Goal: Use online tool/utility: Utilize a website feature to perform a specific function

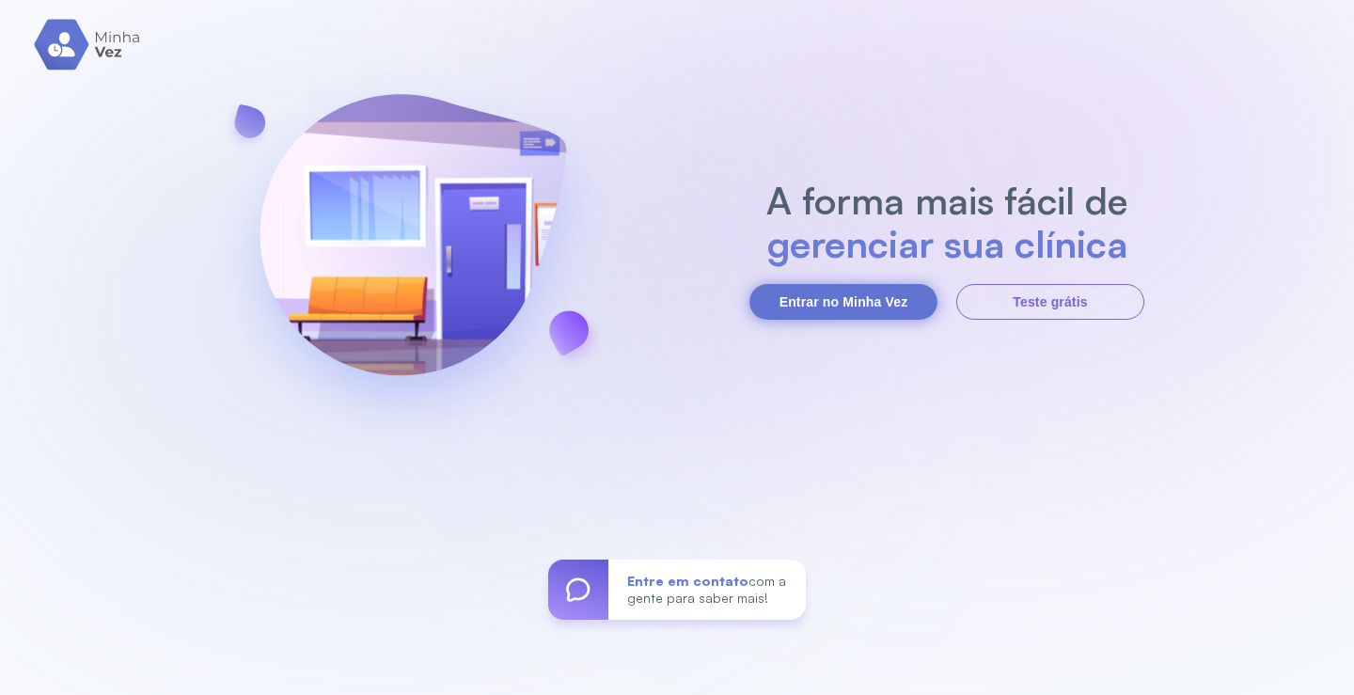
click at [861, 302] on button "Entrar no Minha Vez" at bounding box center [843, 302] width 188 height 36
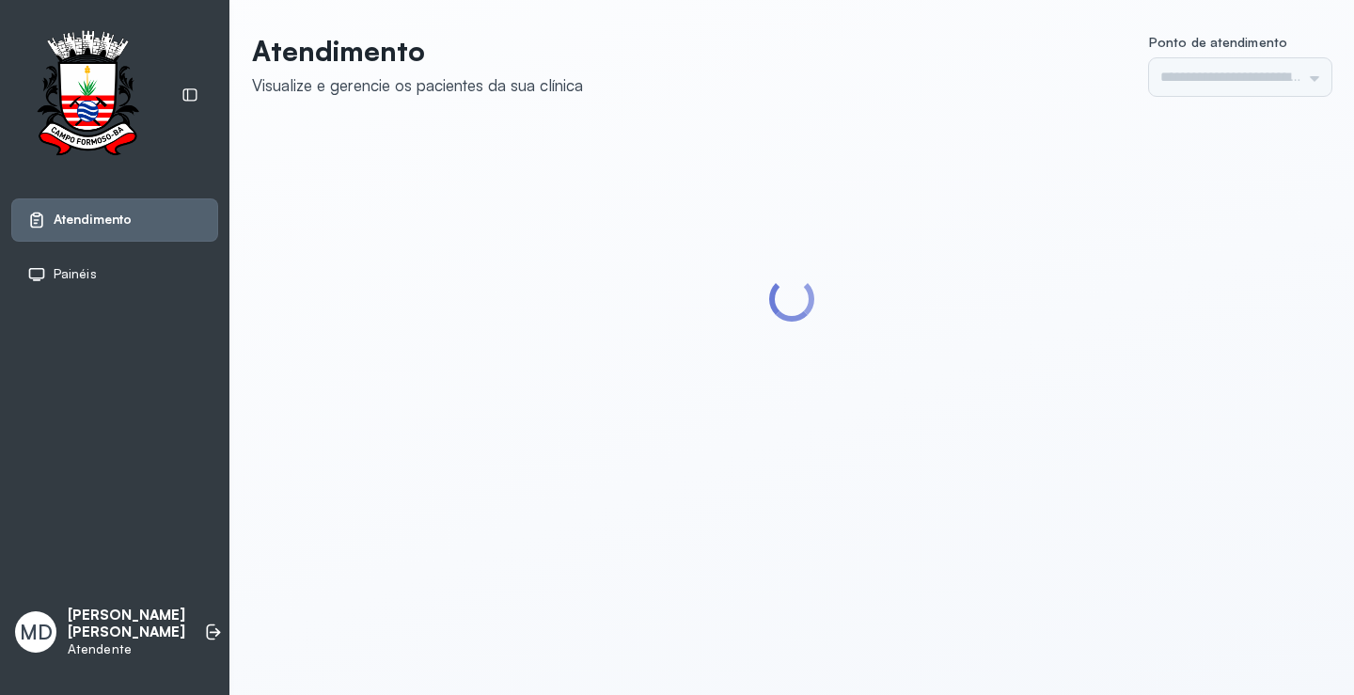
type input "*********"
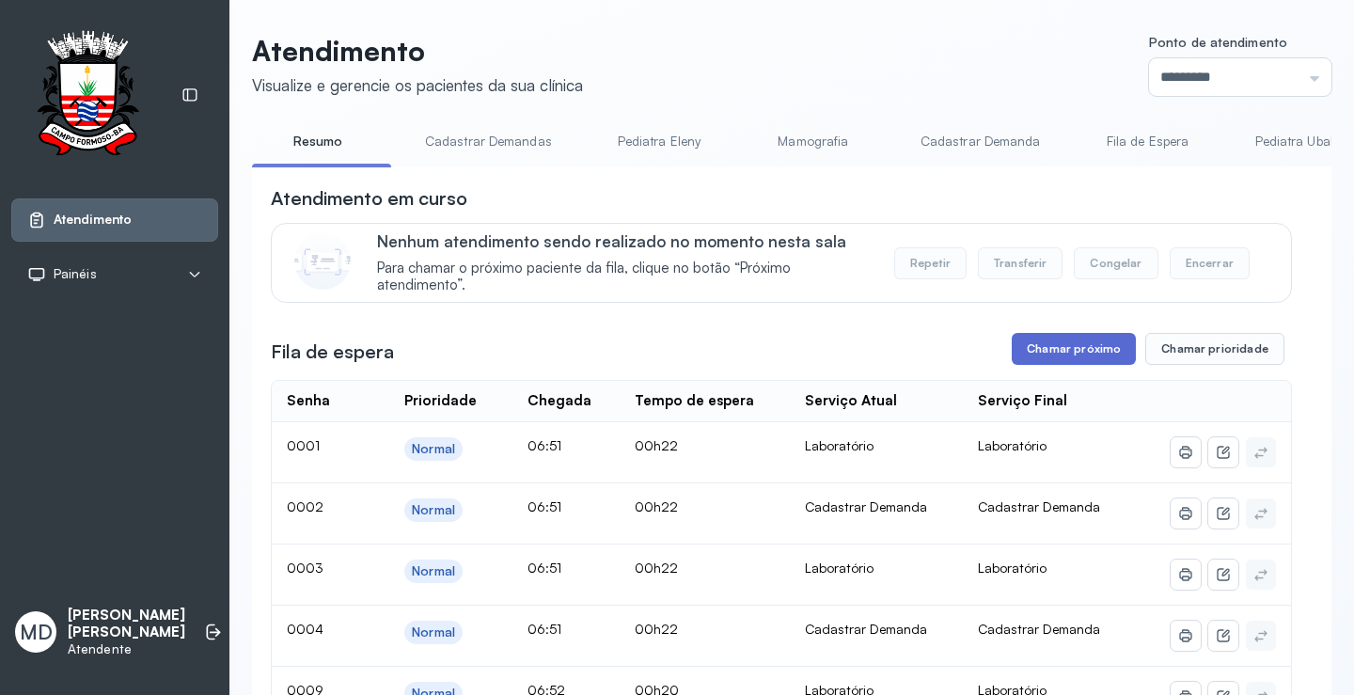
click at [1080, 354] on button "Chamar próximo" at bounding box center [1074, 349] width 124 height 32
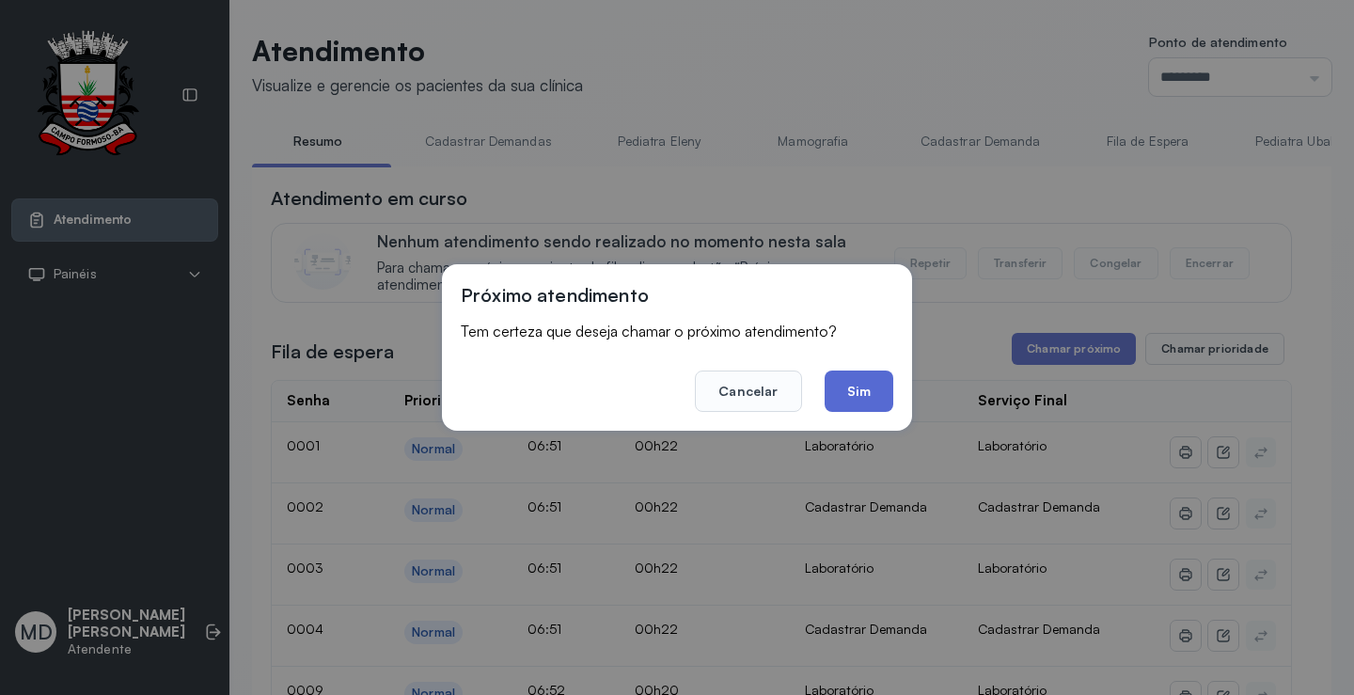
click at [871, 394] on button "Sim" at bounding box center [858, 390] width 69 height 41
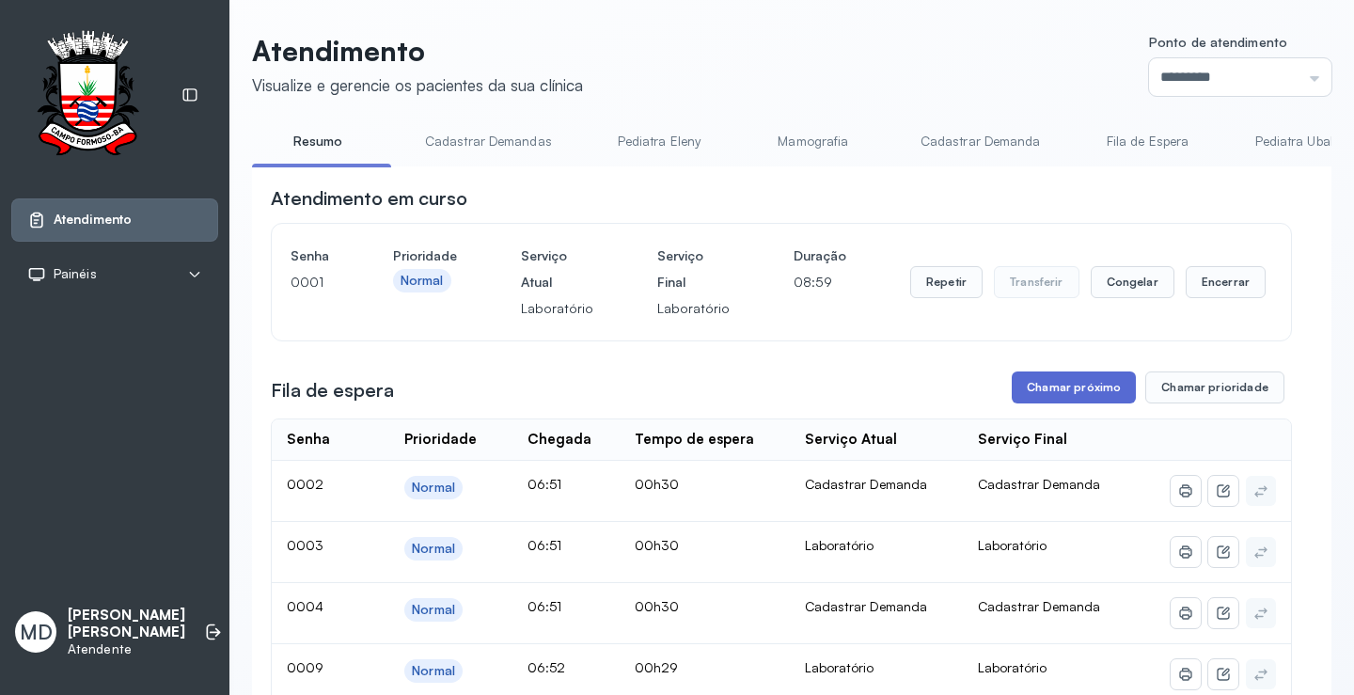
click at [1096, 388] on button "Chamar próximo" at bounding box center [1074, 387] width 124 height 32
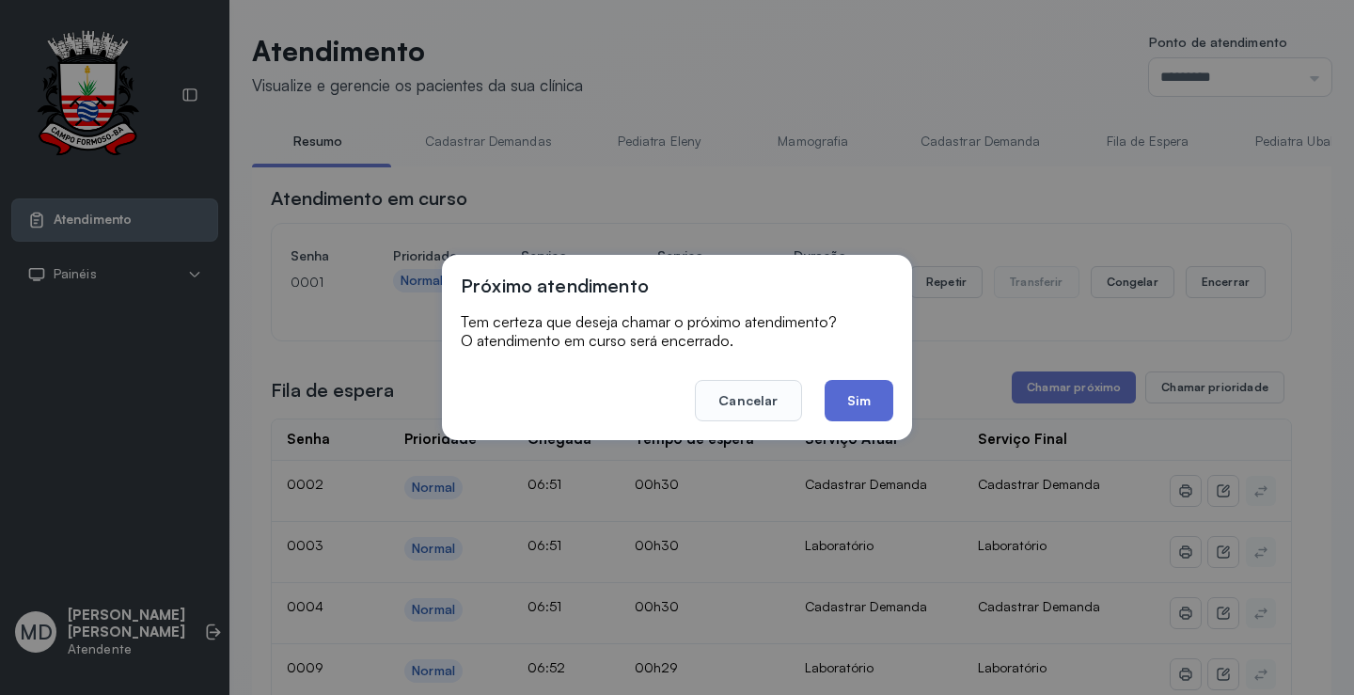
click at [853, 400] on button "Sim" at bounding box center [858, 400] width 69 height 41
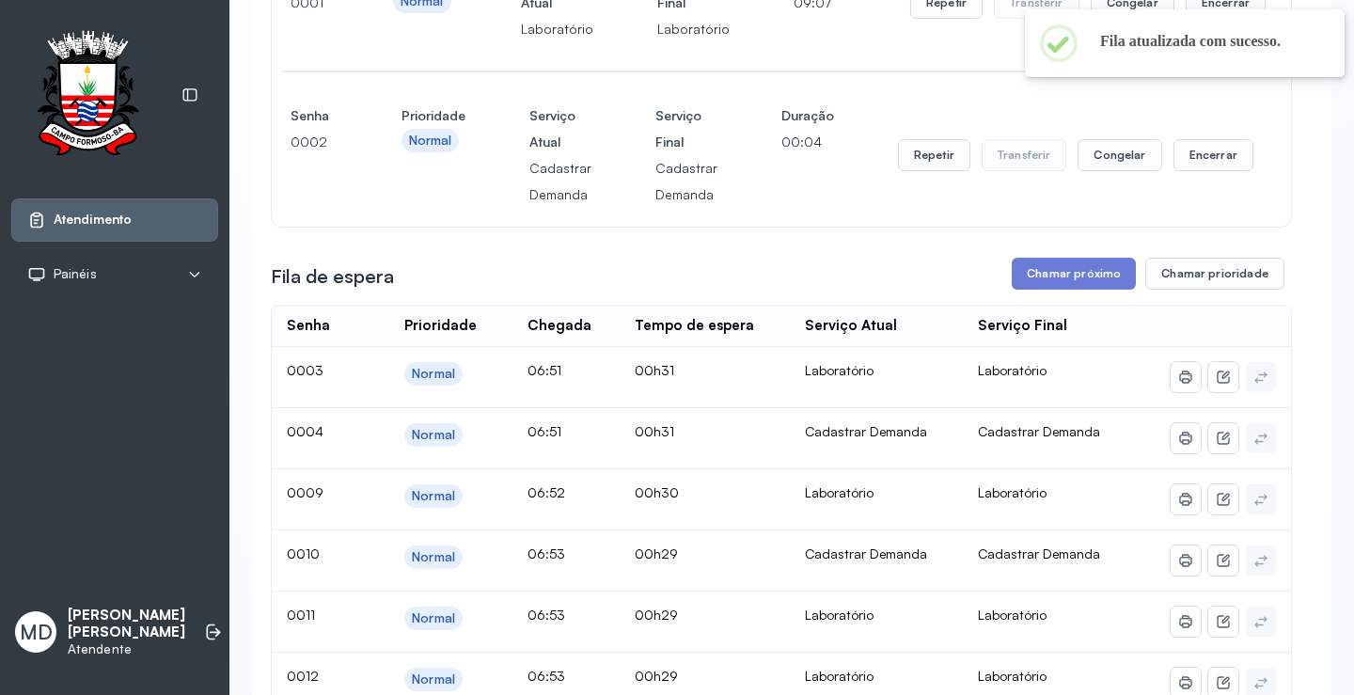
scroll to position [282, 0]
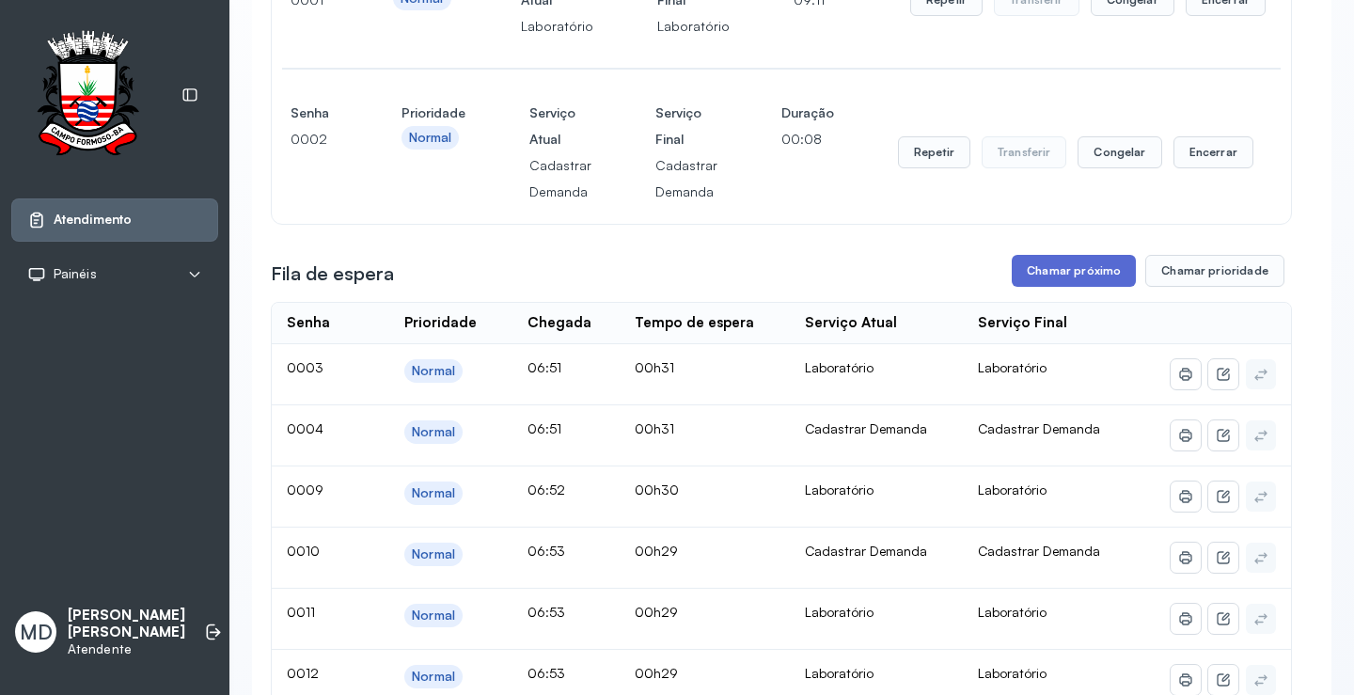
click at [1091, 268] on button "Chamar próximo" at bounding box center [1074, 271] width 124 height 32
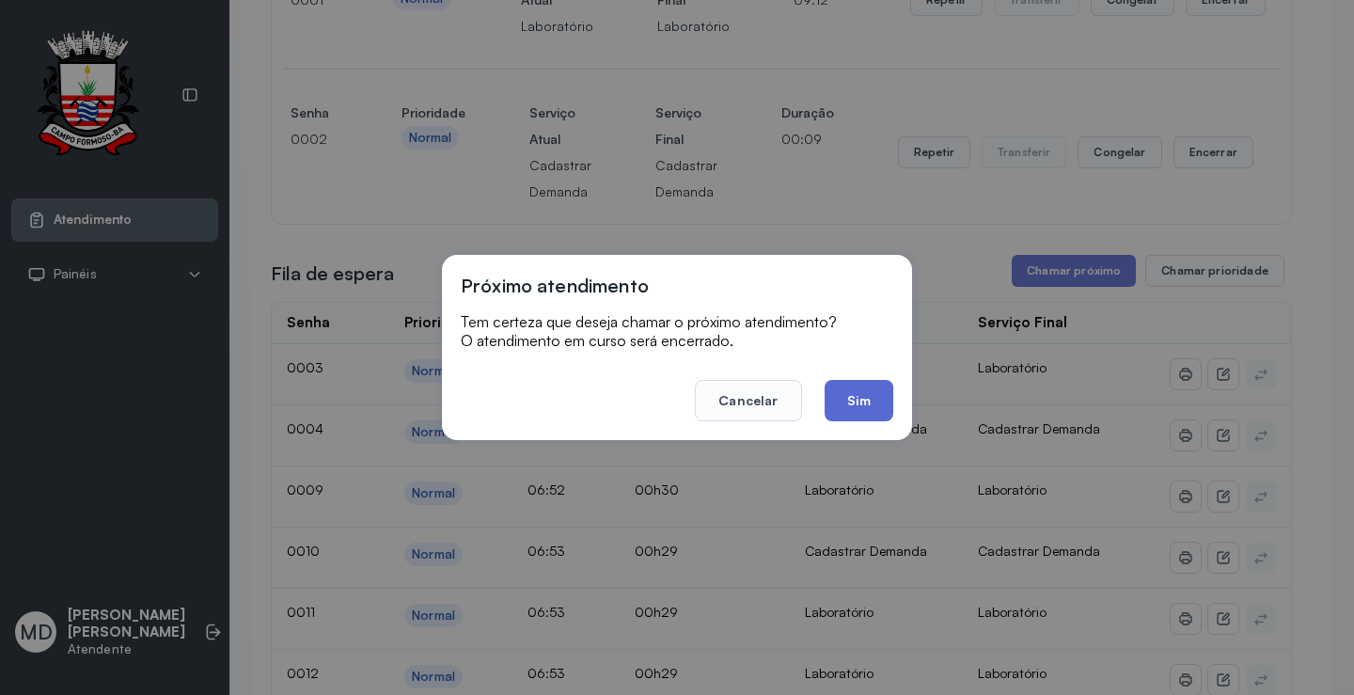
click at [853, 406] on button "Sim" at bounding box center [858, 400] width 69 height 41
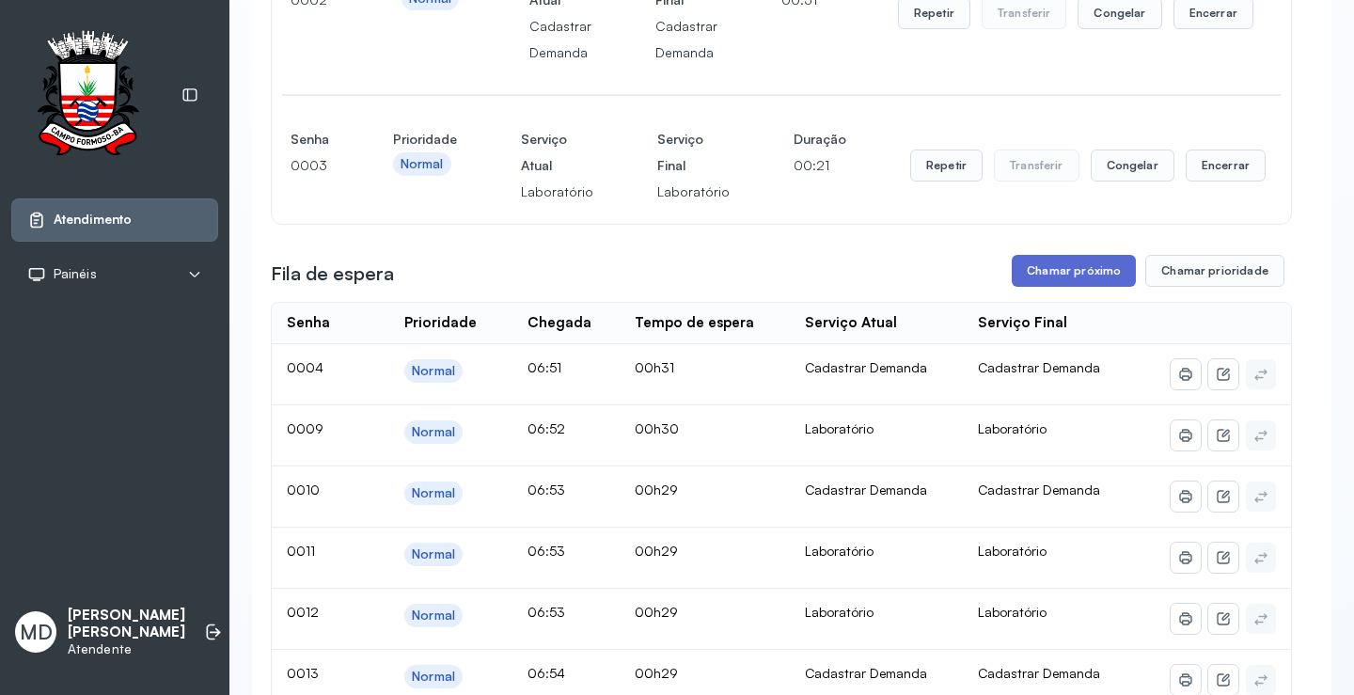
click at [1068, 271] on button "Chamar próximo" at bounding box center [1074, 271] width 124 height 32
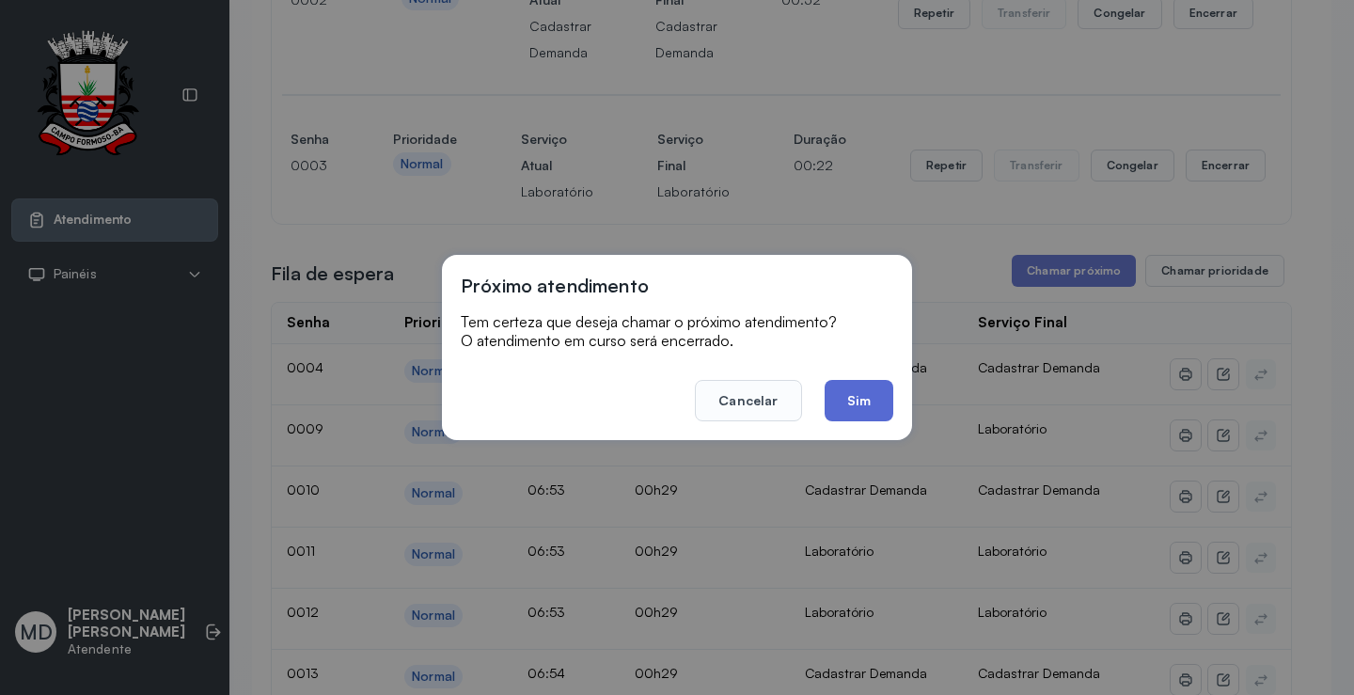
click at [867, 404] on button "Sim" at bounding box center [858, 400] width 69 height 41
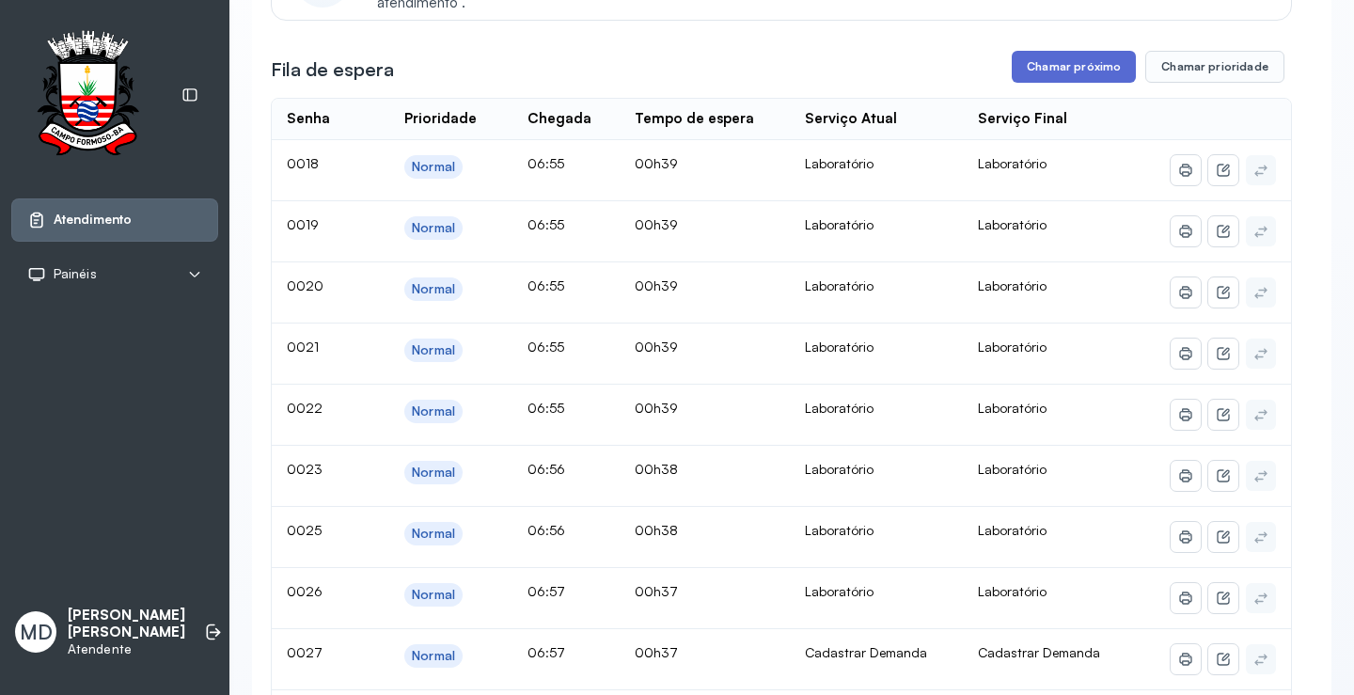
click at [1064, 71] on button "Chamar próximo" at bounding box center [1074, 67] width 124 height 32
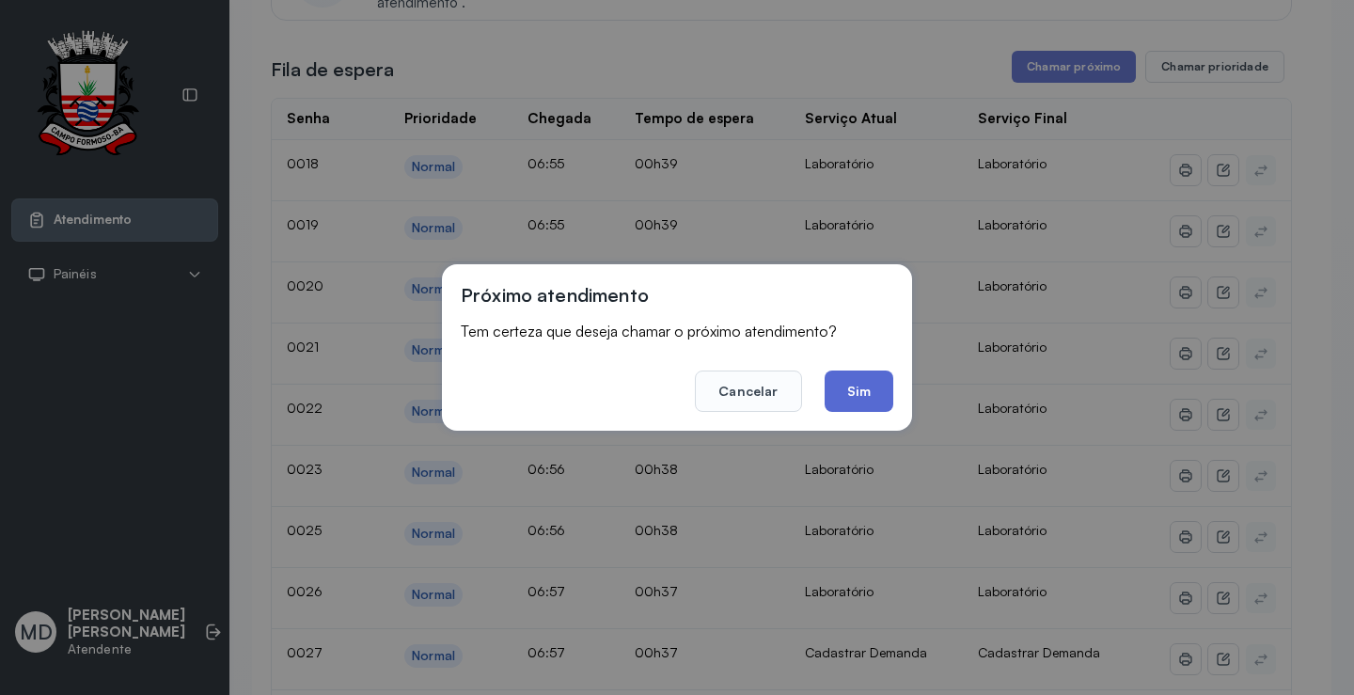
click at [869, 385] on button "Sim" at bounding box center [858, 390] width 69 height 41
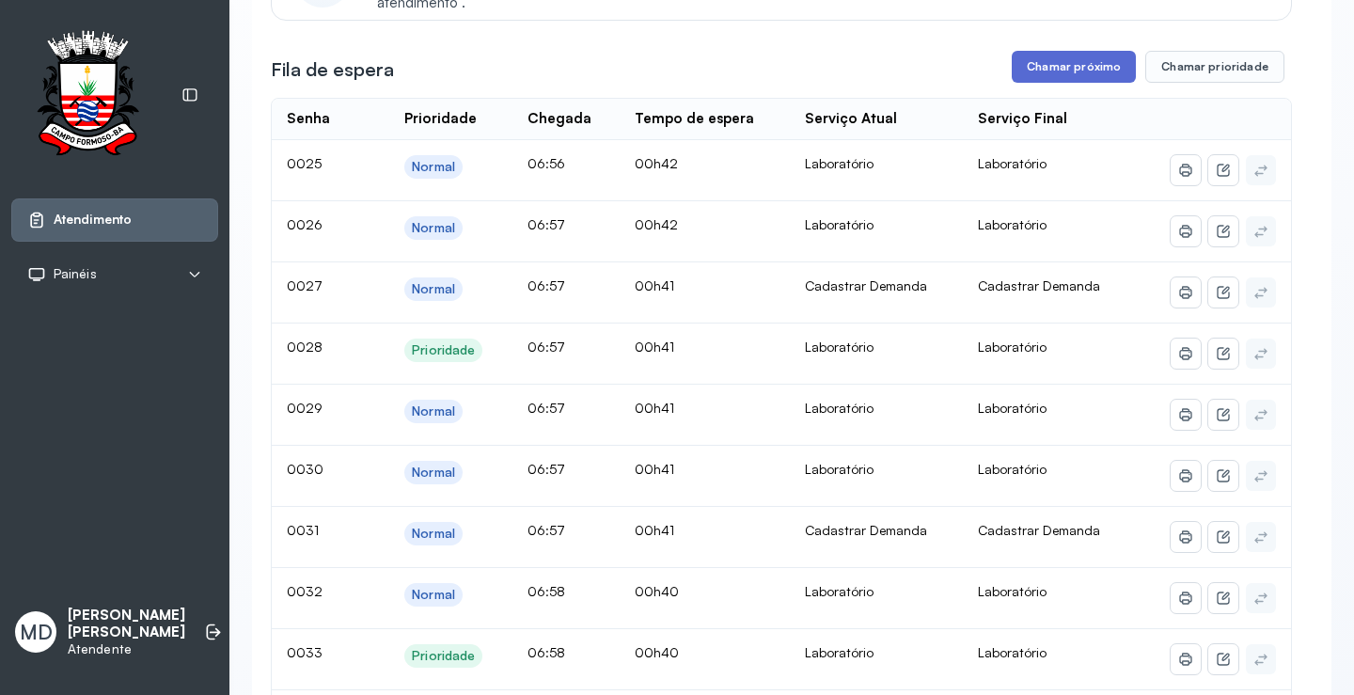
click at [1063, 65] on button "Chamar próximo" at bounding box center [1074, 67] width 124 height 32
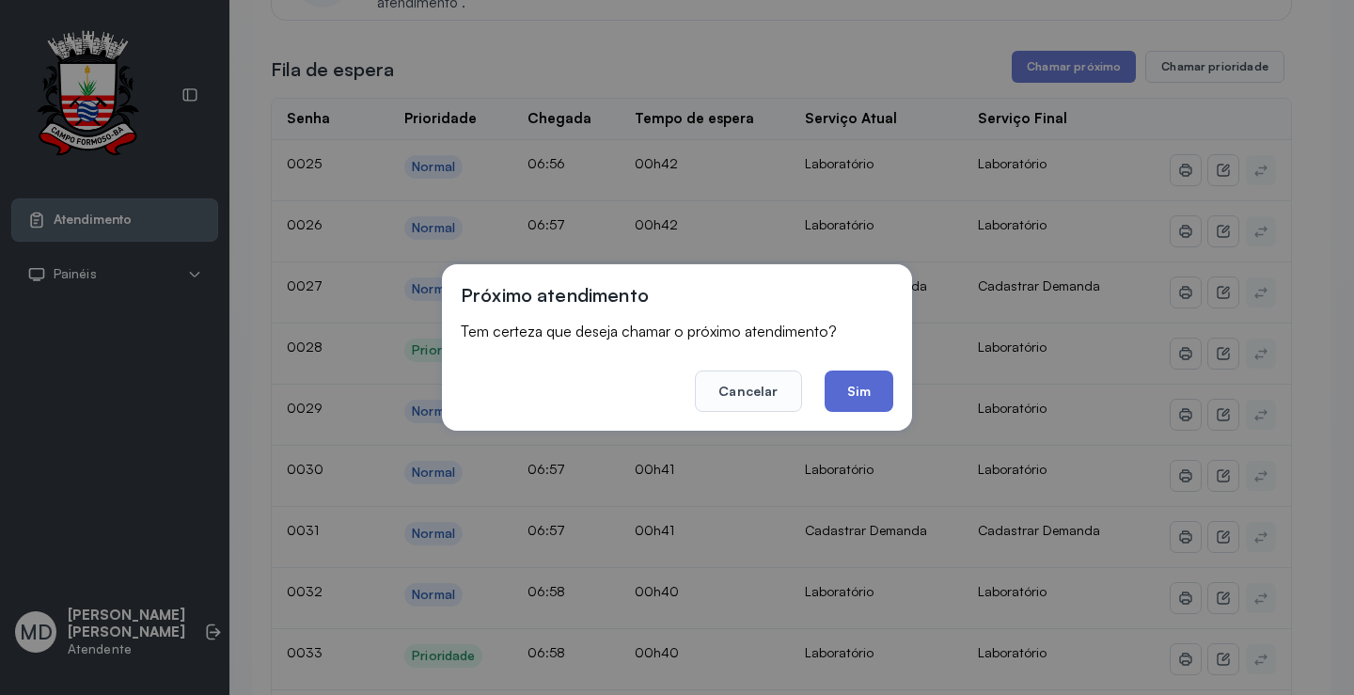
click at [869, 382] on button "Sim" at bounding box center [858, 390] width 69 height 41
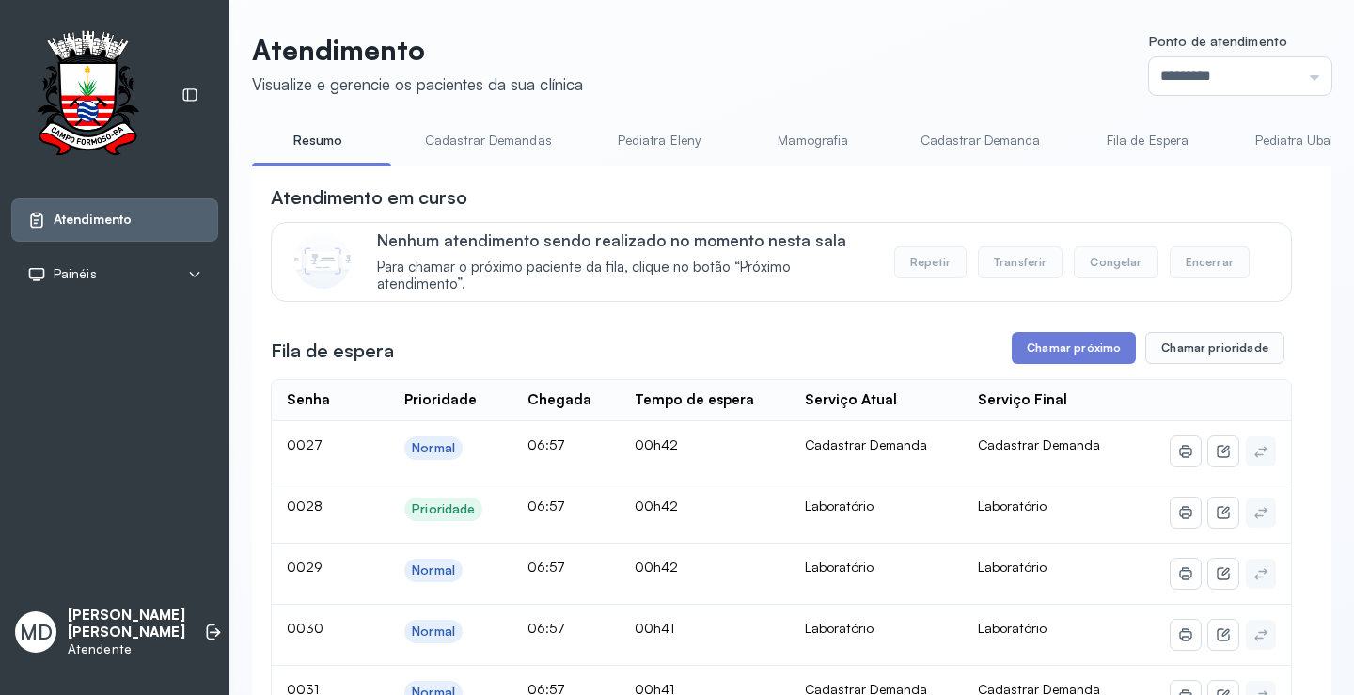
scroll to position [188, 0]
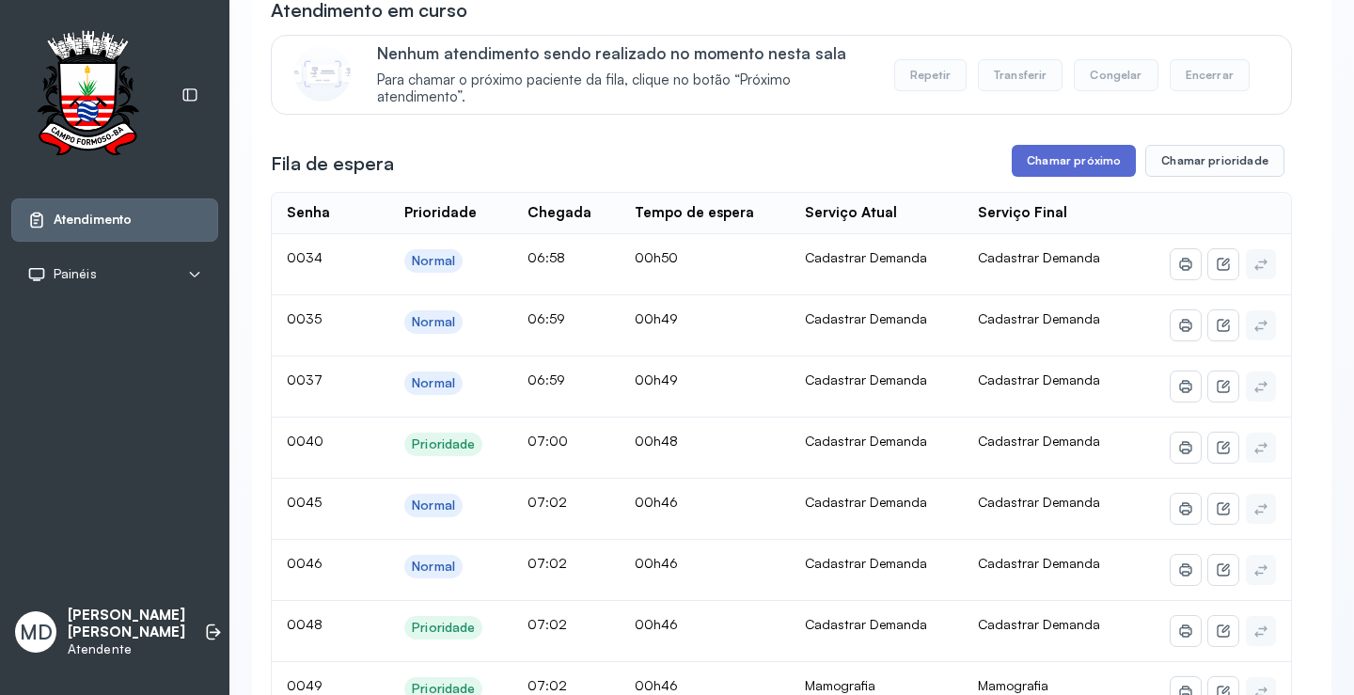
click at [1071, 158] on button "Chamar próximo" at bounding box center [1074, 161] width 124 height 32
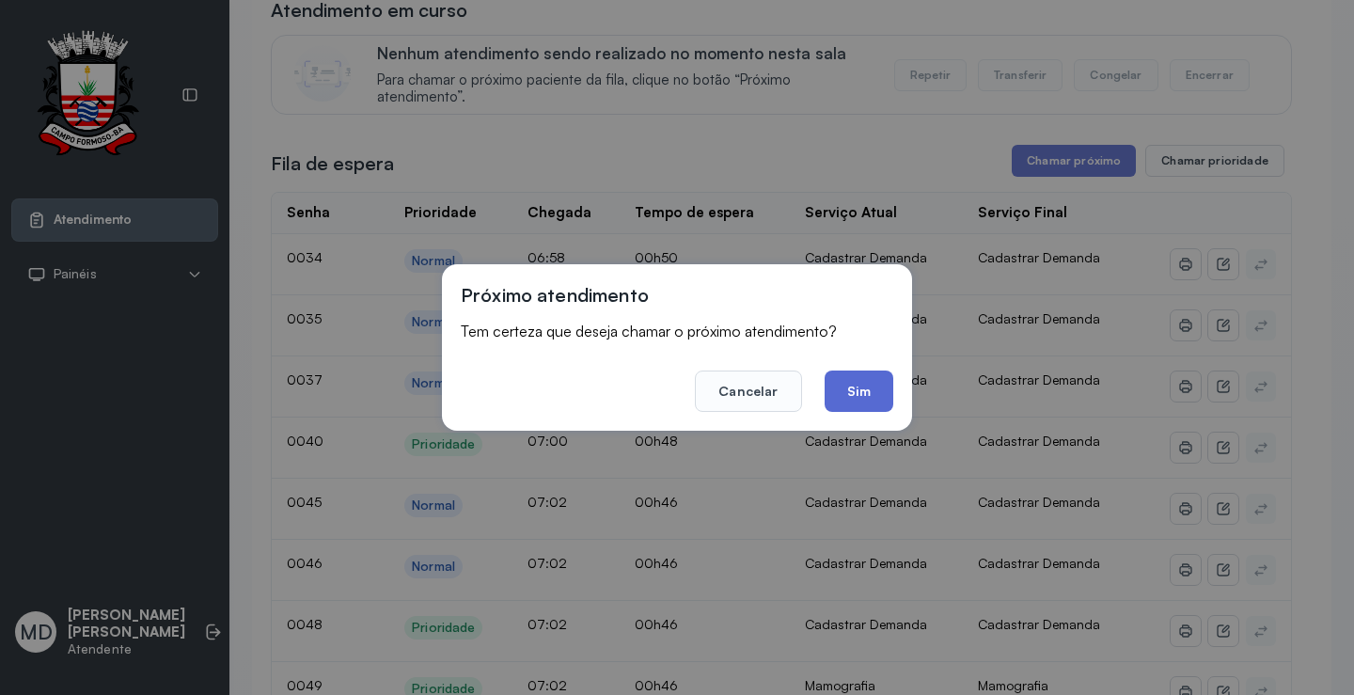
click at [857, 397] on button "Sim" at bounding box center [858, 390] width 69 height 41
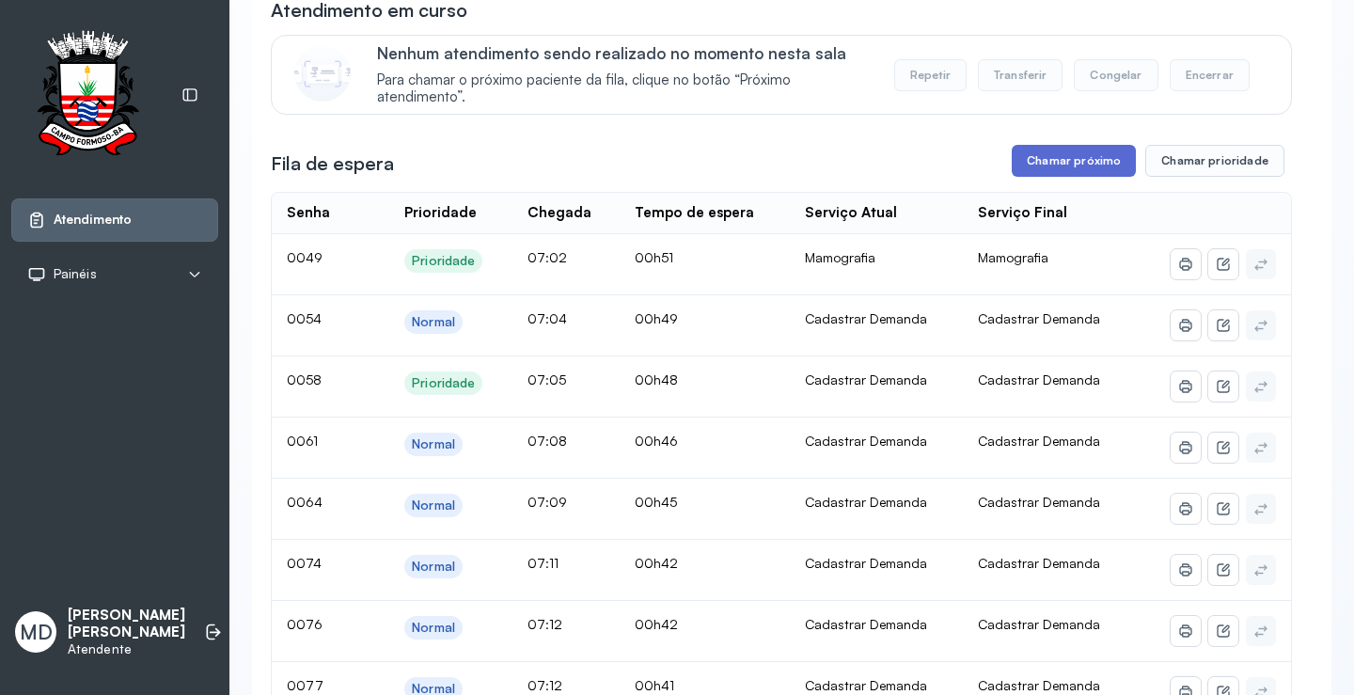
click at [1061, 165] on button "Chamar próximo" at bounding box center [1074, 161] width 124 height 32
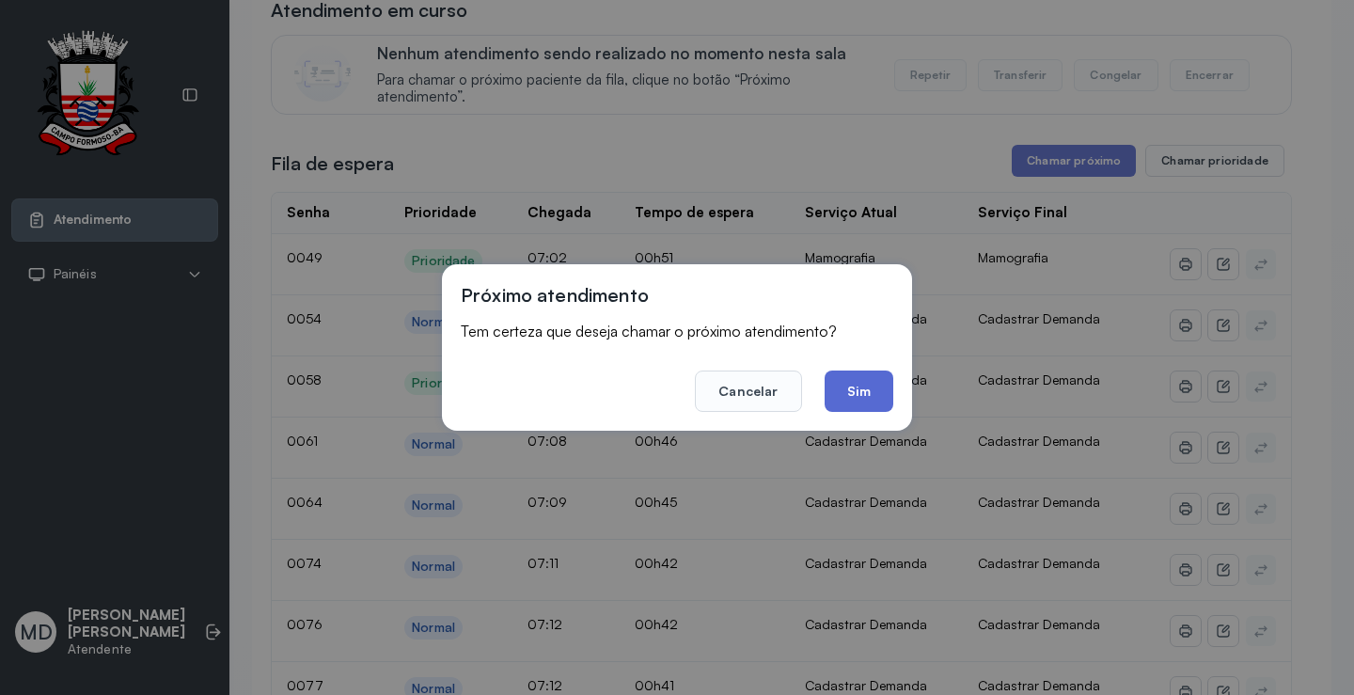
click at [860, 385] on button "Sim" at bounding box center [858, 390] width 69 height 41
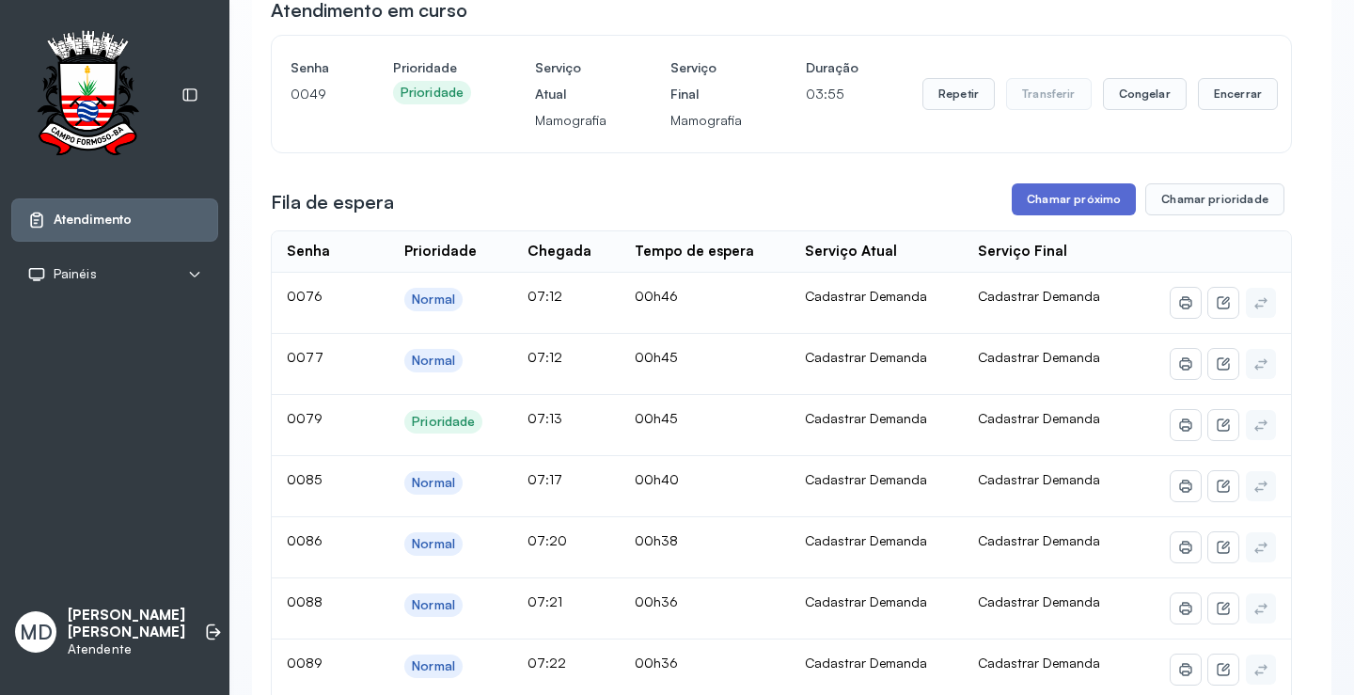
click at [1028, 194] on button "Chamar próximo" at bounding box center [1074, 199] width 124 height 32
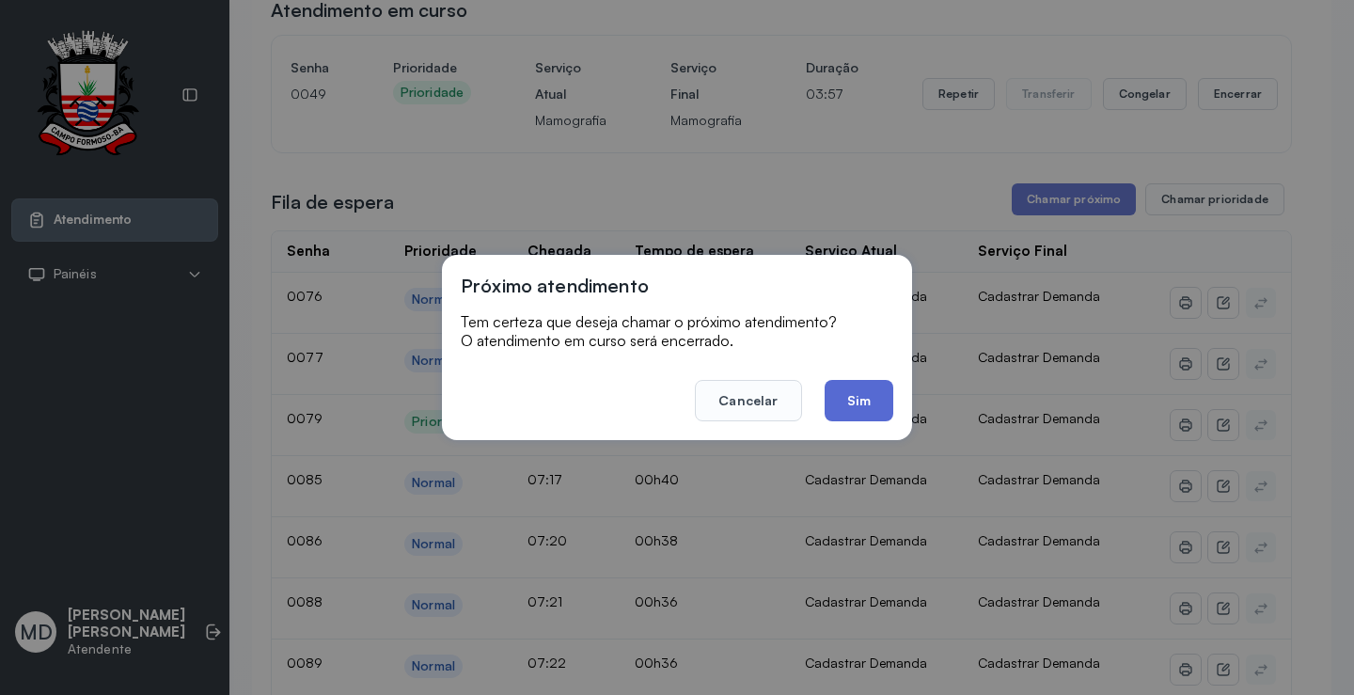
click at [862, 393] on button "Sim" at bounding box center [858, 400] width 69 height 41
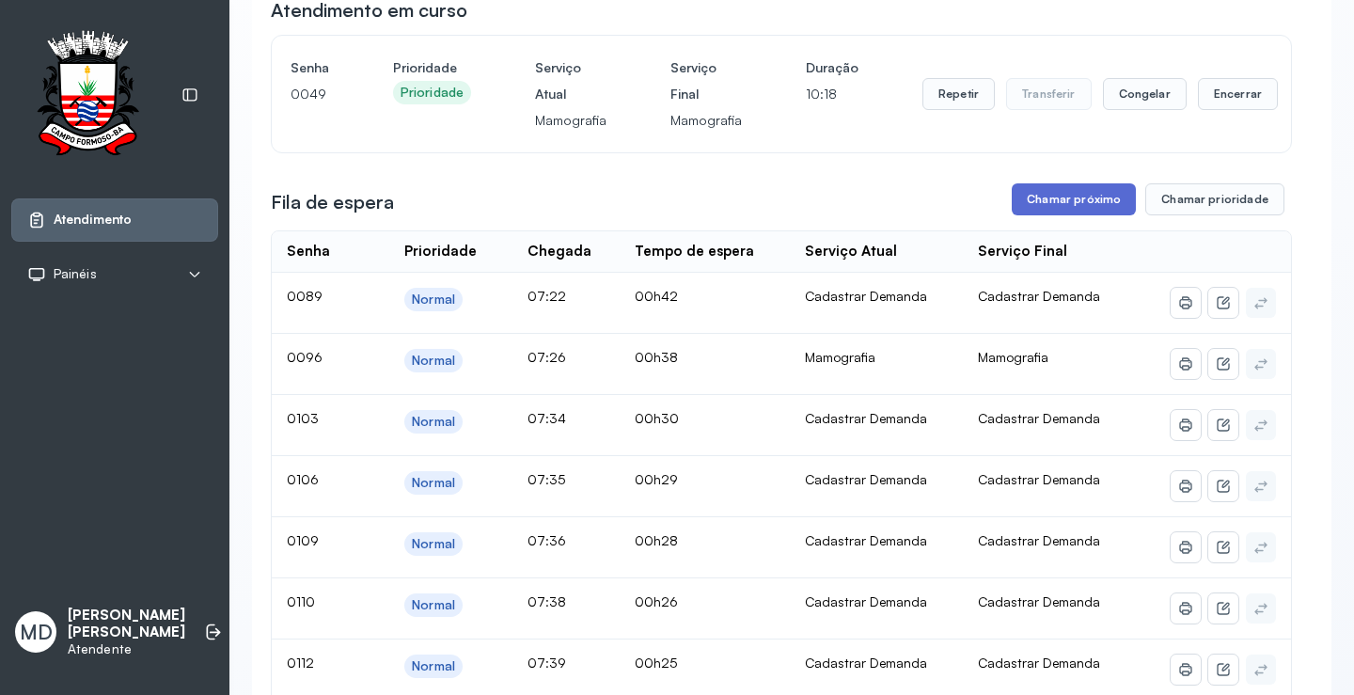
click at [1071, 204] on button "Chamar próximo" at bounding box center [1074, 199] width 124 height 32
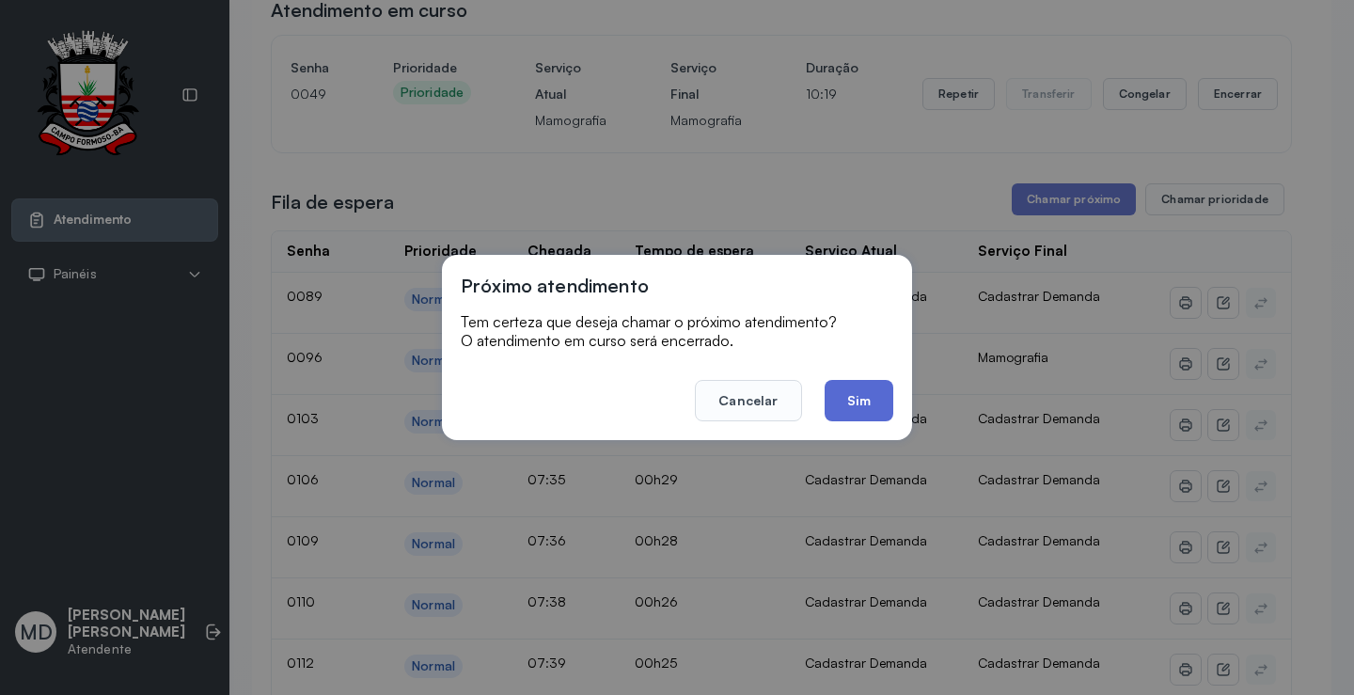
click at [842, 394] on button "Sim" at bounding box center [858, 400] width 69 height 41
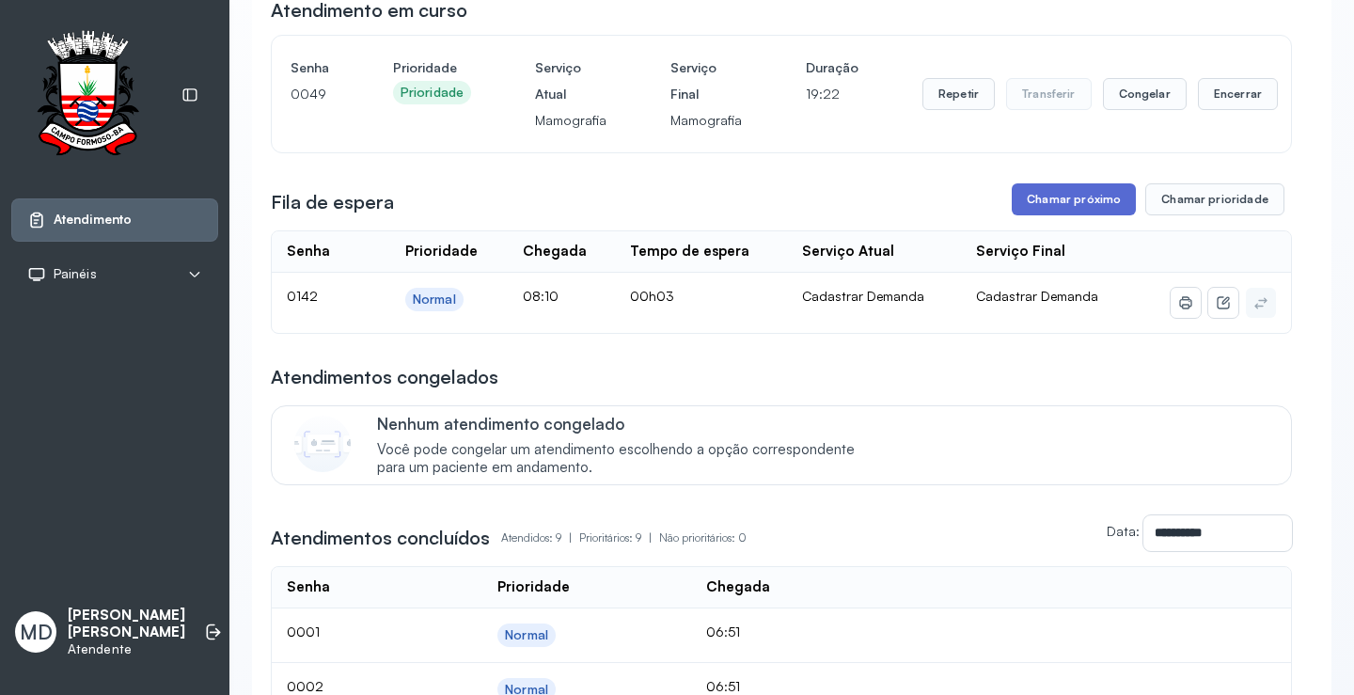
click at [1066, 209] on button "Chamar próximo" at bounding box center [1074, 199] width 124 height 32
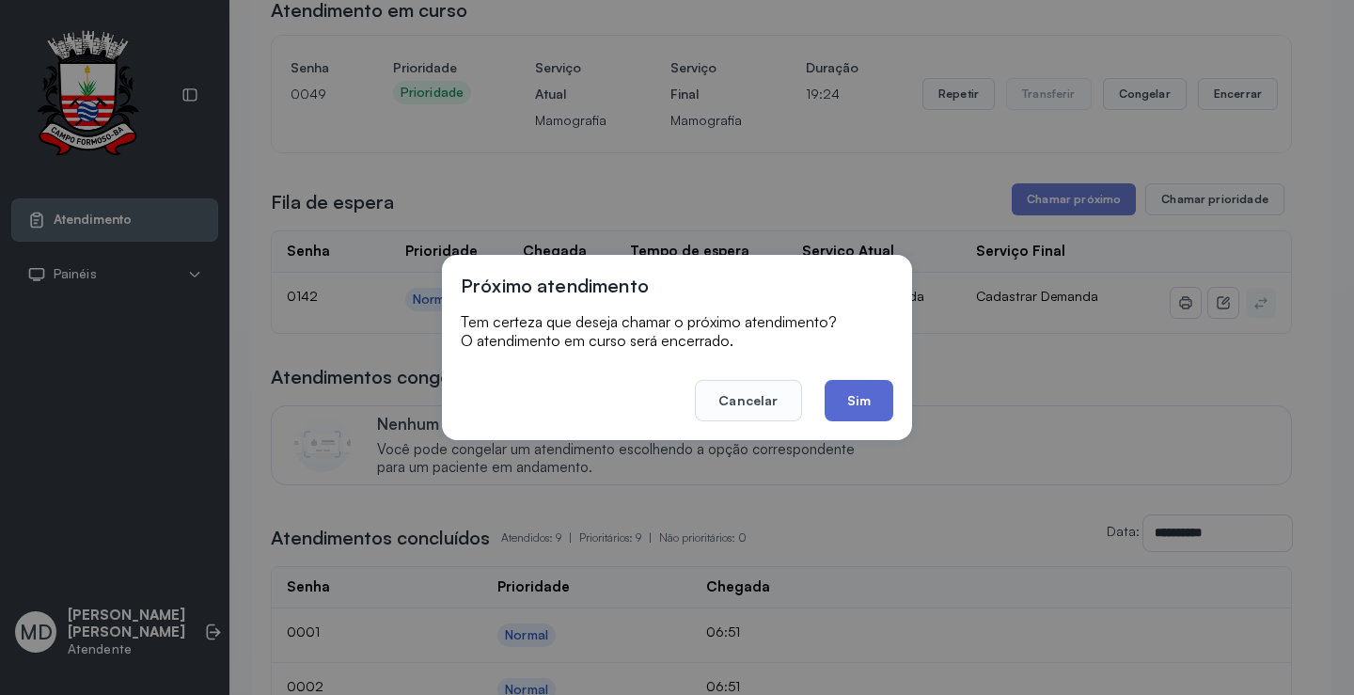
click at [871, 404] on button "Sim" at bounding box center [858, 400] width 69 height 41
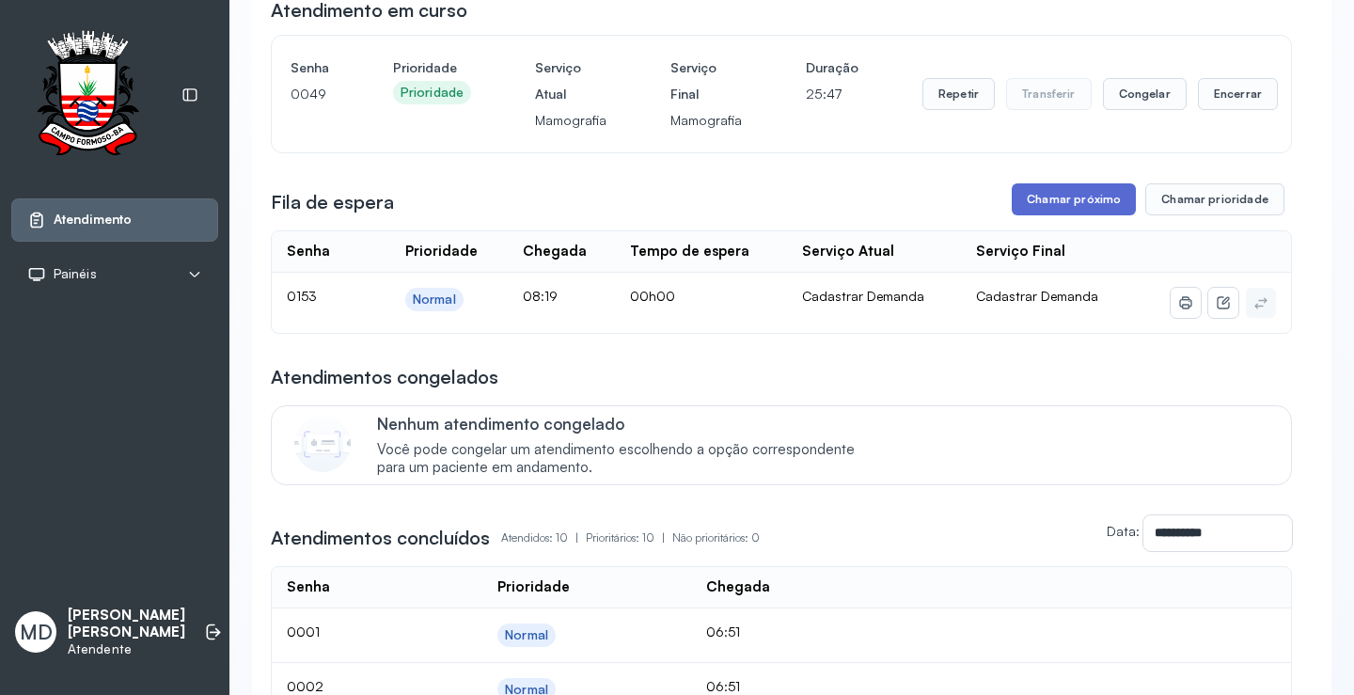
click at [1042, 199] on button "Chamar próximo" at bounding box center [1074, 199] width 124 height 32
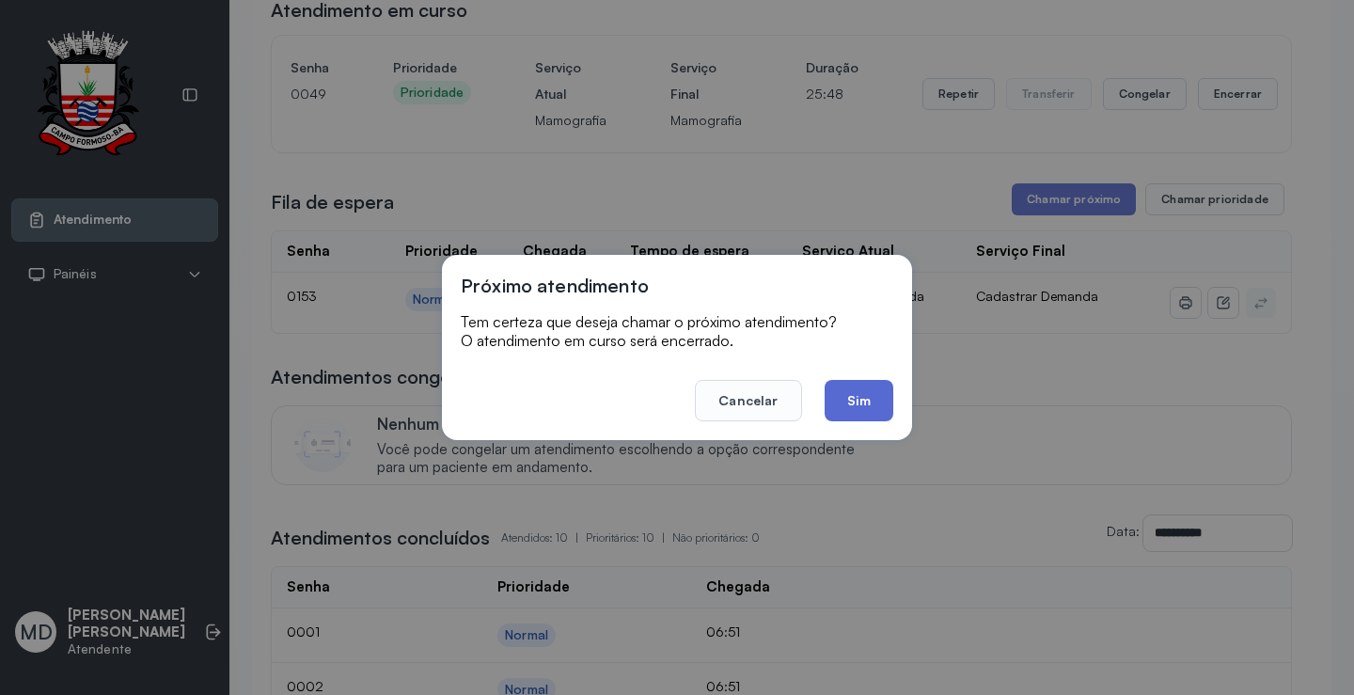
click at [842, 401] on button "Sim" at bounding box center [858, 400] width 69 height 41
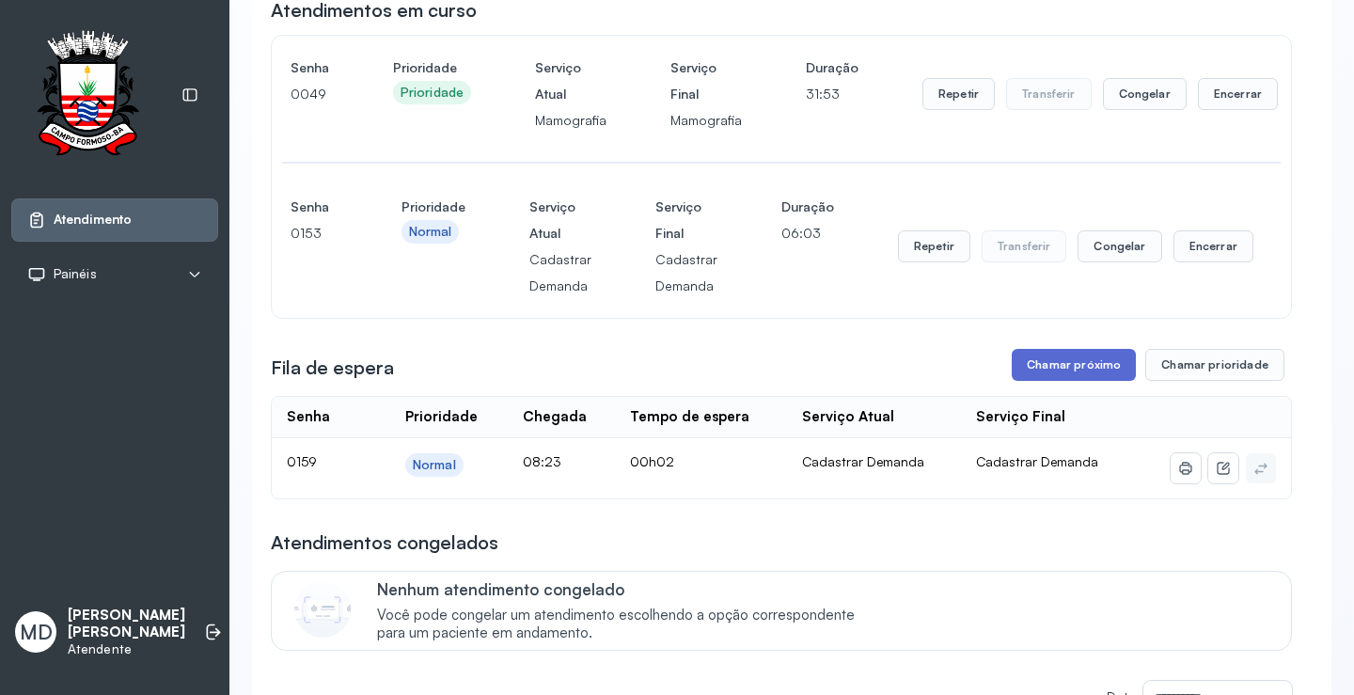
click at [1064, 365] on button "Chamar próximo" at bounding box center [1074, 365] width 124 height 32
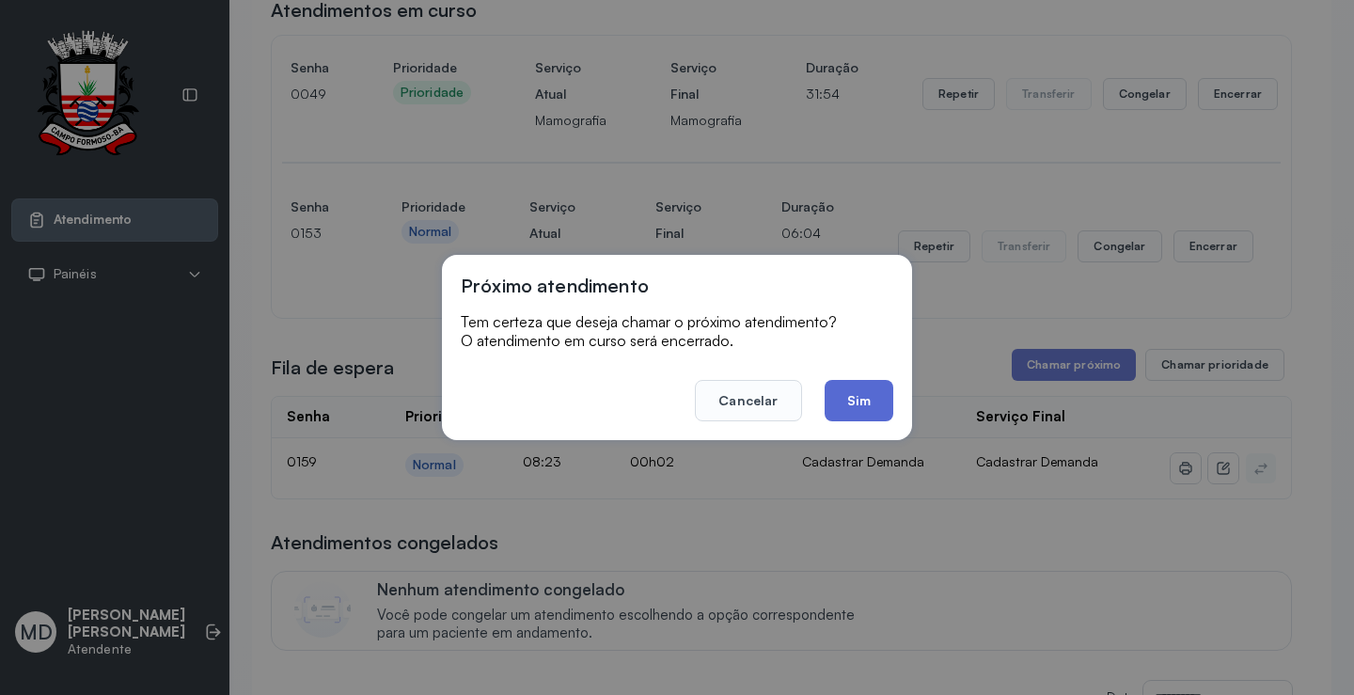
click at [846, 397] on button "Sim" at bounding box center [858, 400] width 69 height 41
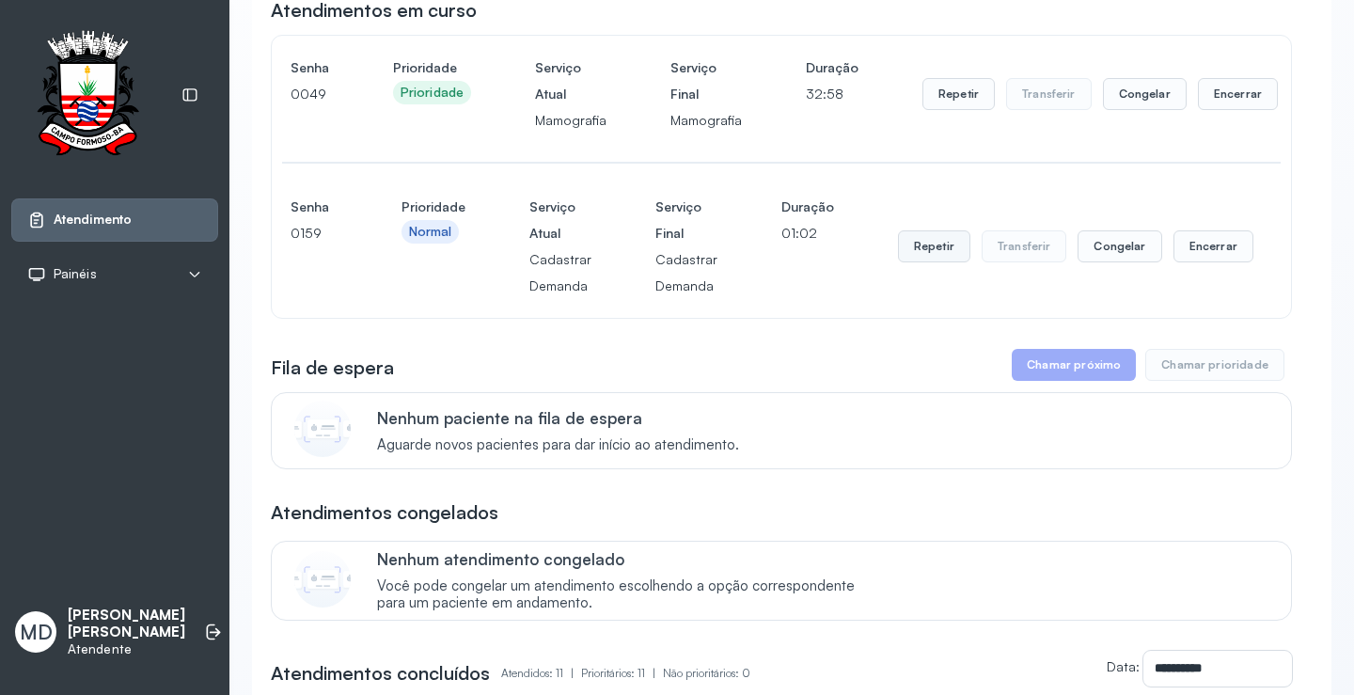
click at [920, 256] on button "Repetir" at bounding box center [934, 246] width 72 height 32
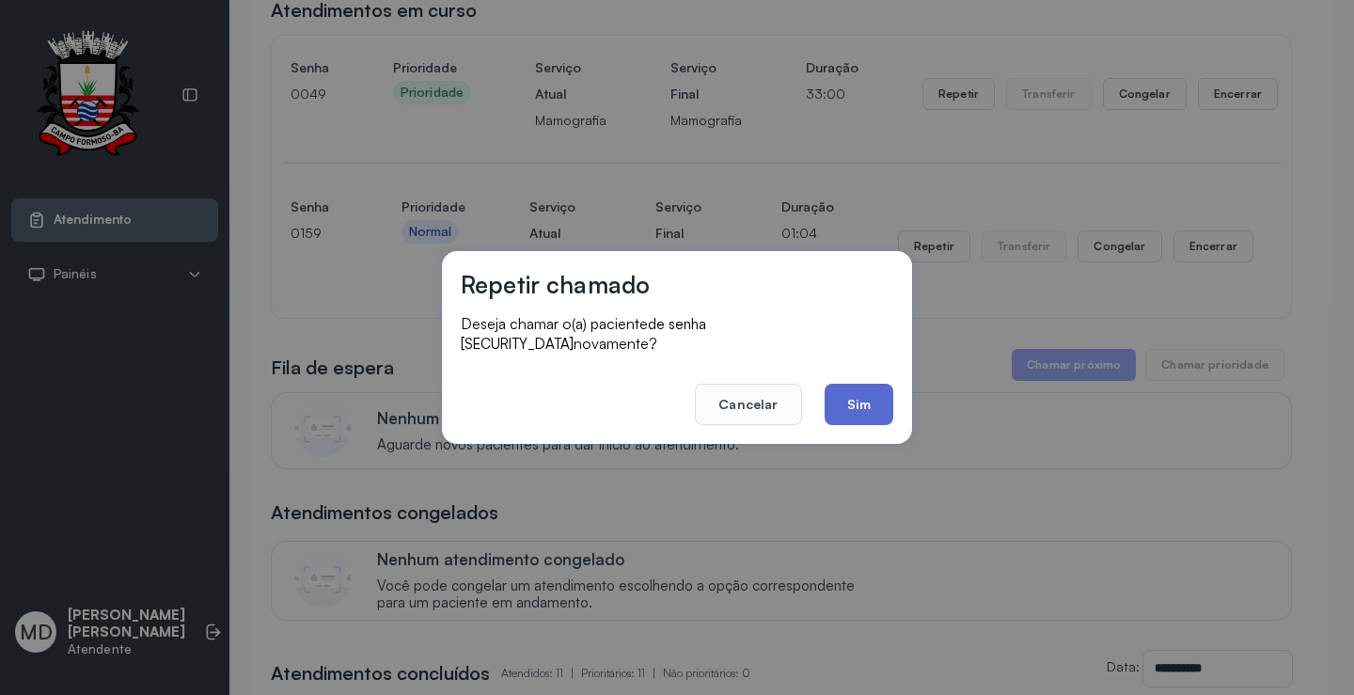
click at [855, 408] on button "Sim" at bounding box center [858, 404] width 69 height 41
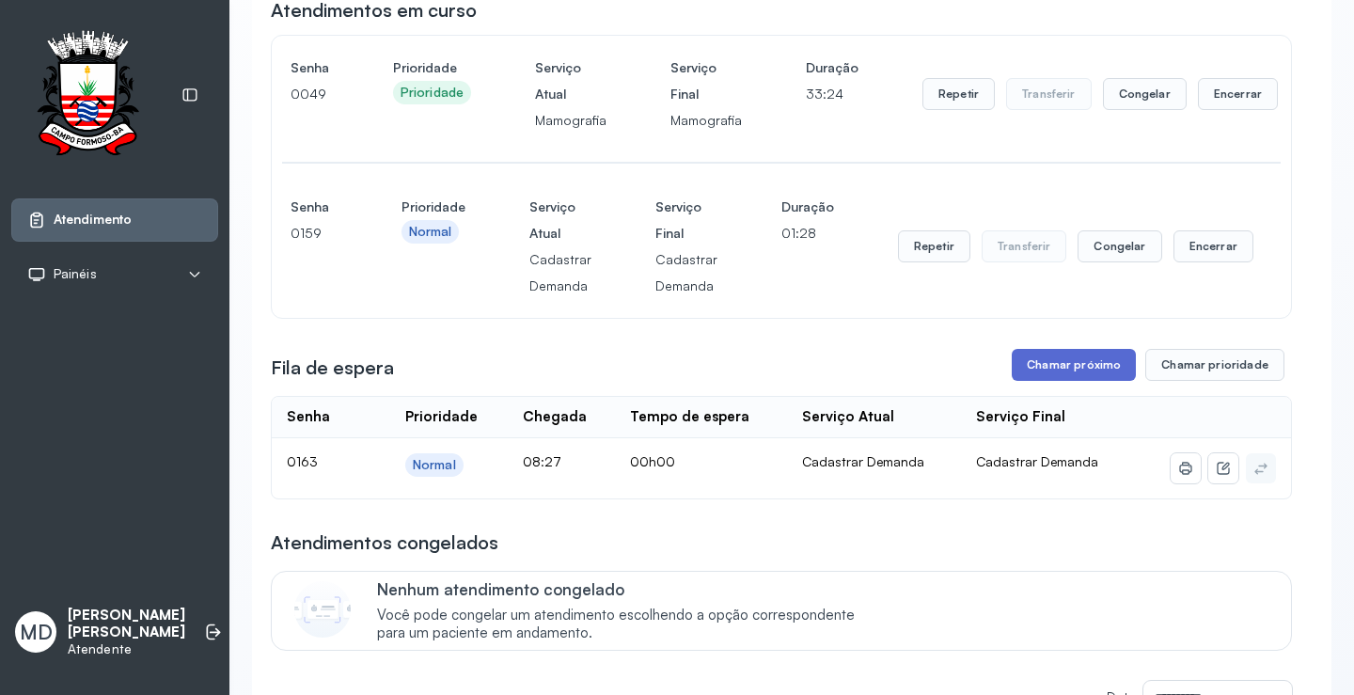
click at [1087, 366] on button "Chamar próximo" at bounding box center [1074, 365] width 124 height 32
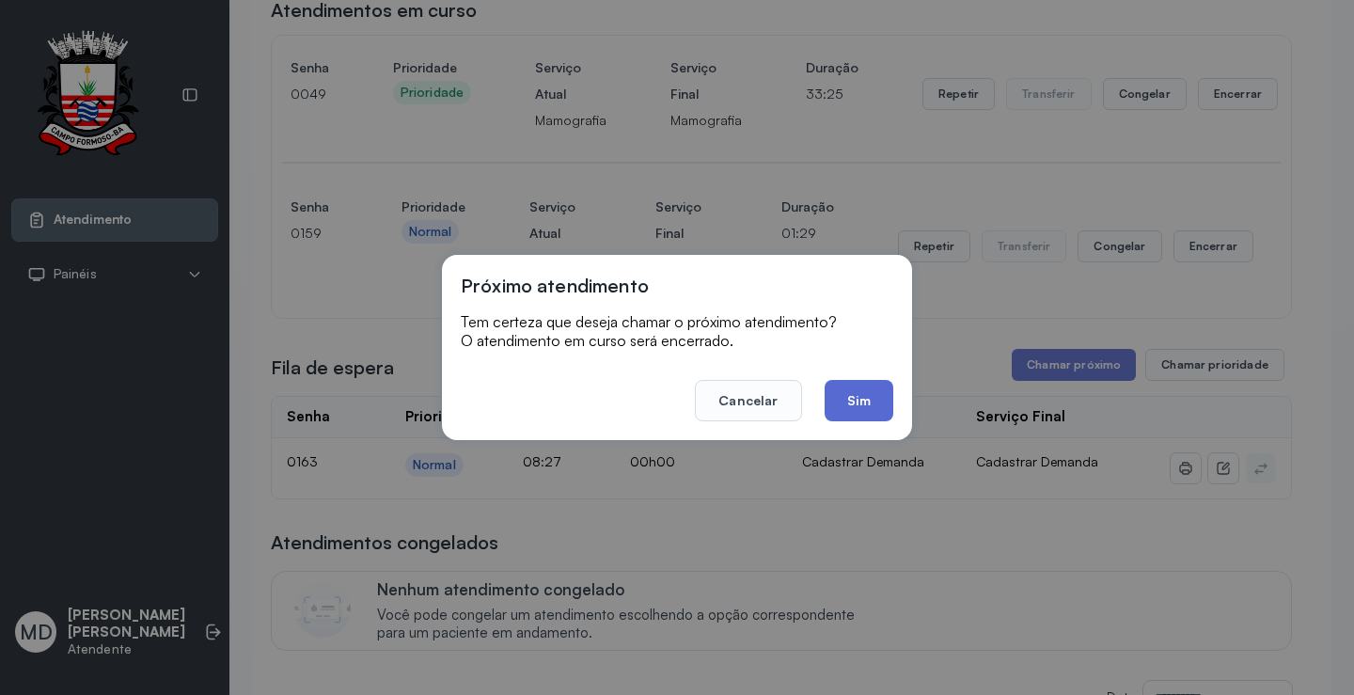
click at [855, 402] on button "Sim" at bounding box center [858, 400] width 69 height 41
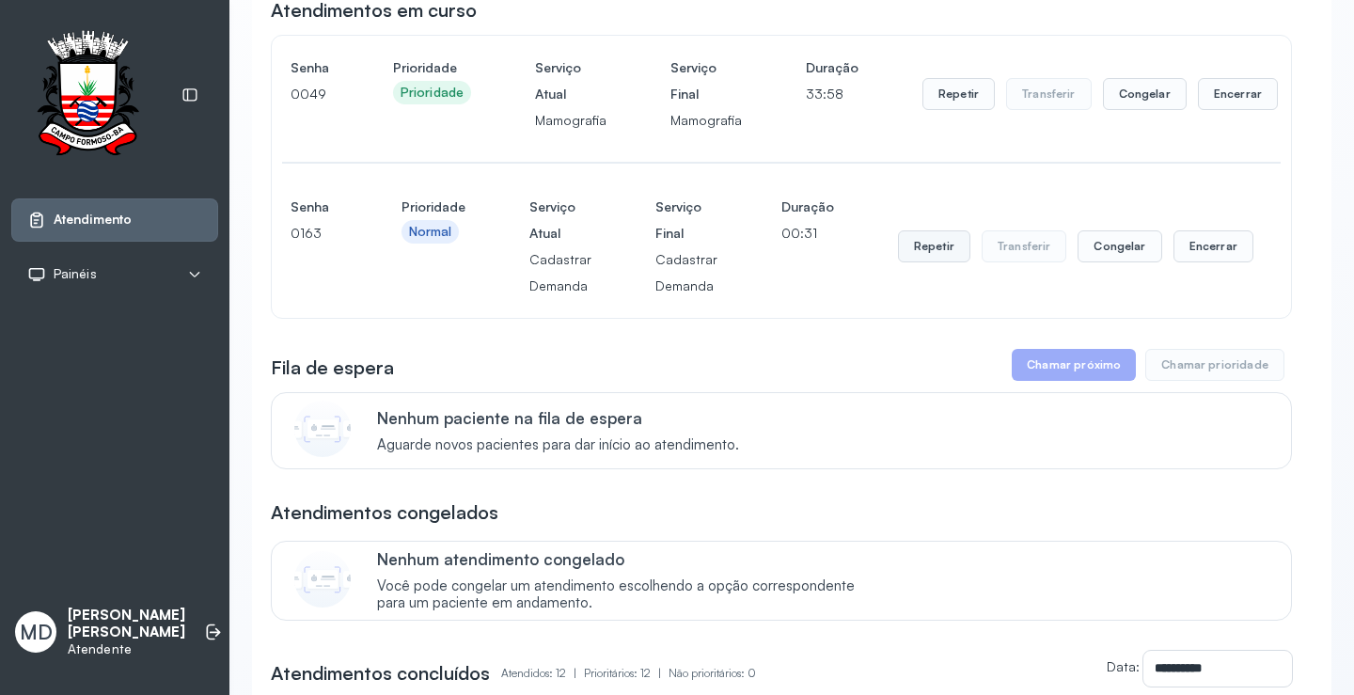
click at [933, 255] on button "Repetir" at bounding box center [934, 246] width 72 height 32
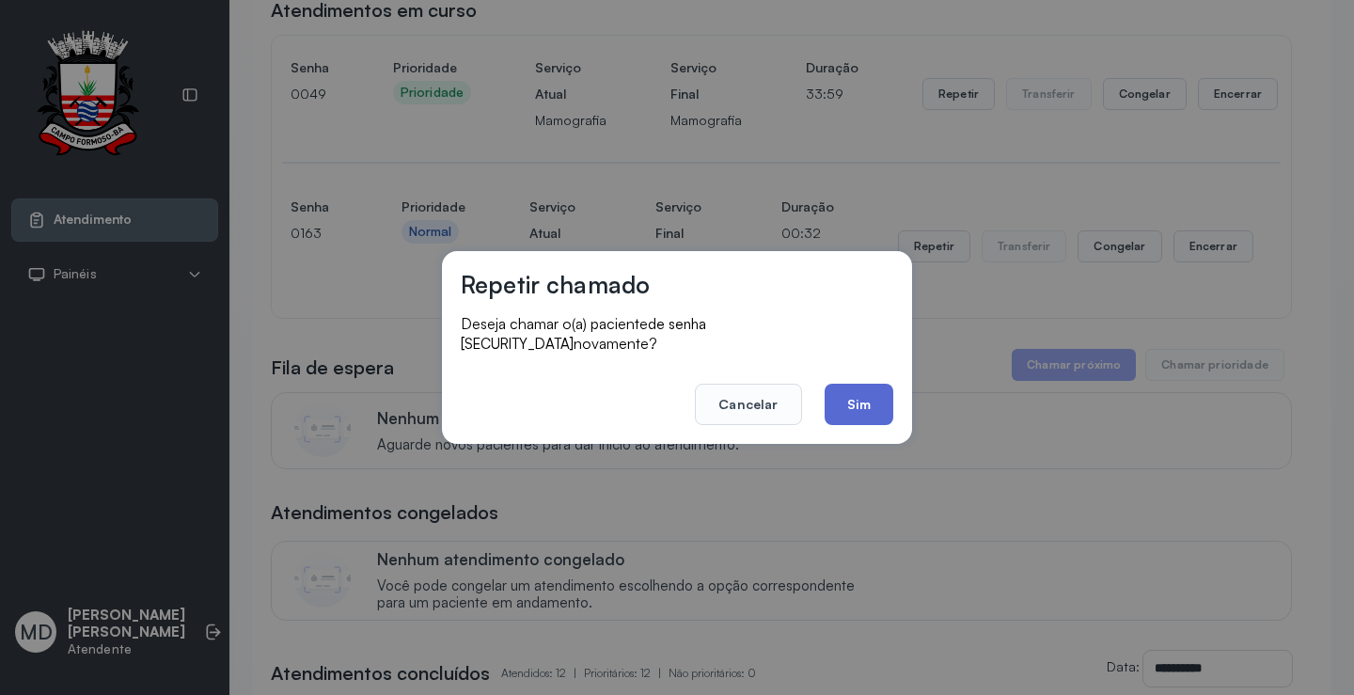
click at [865, 399] on button "Sim" at bounding box center [858, 404] width 69 height 41
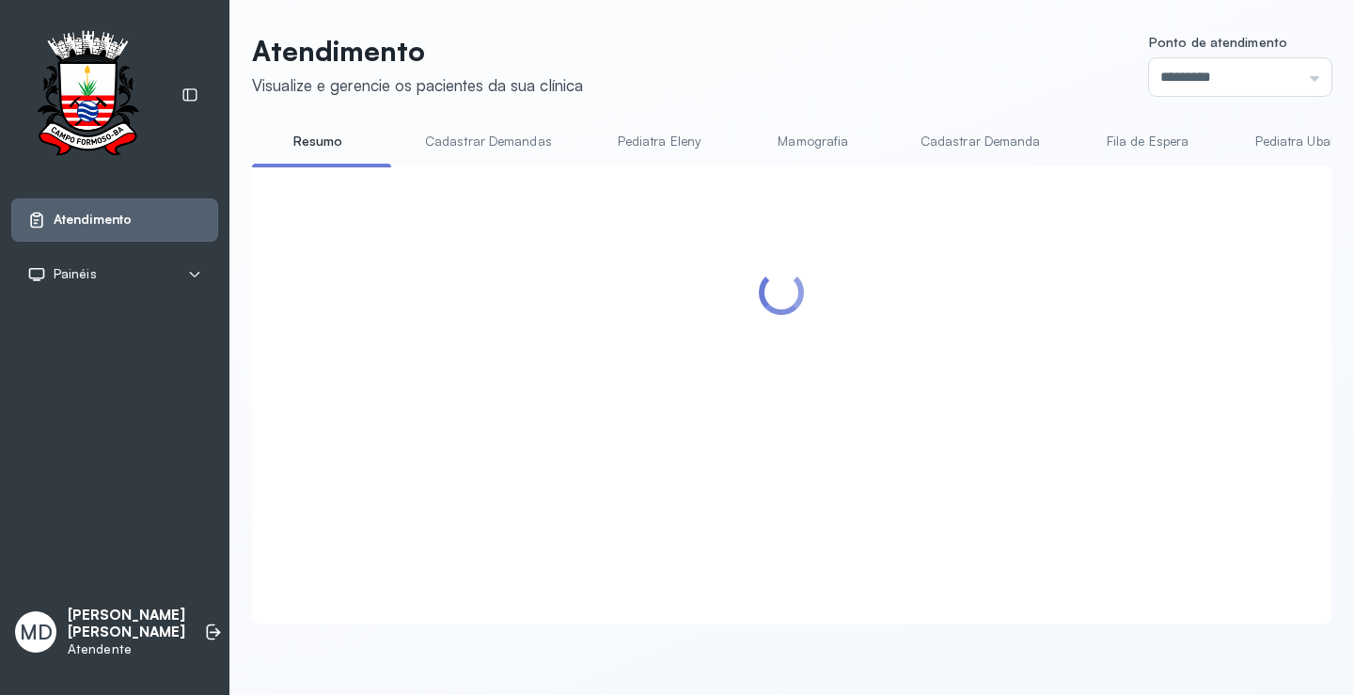
scroll to position [282, 0]
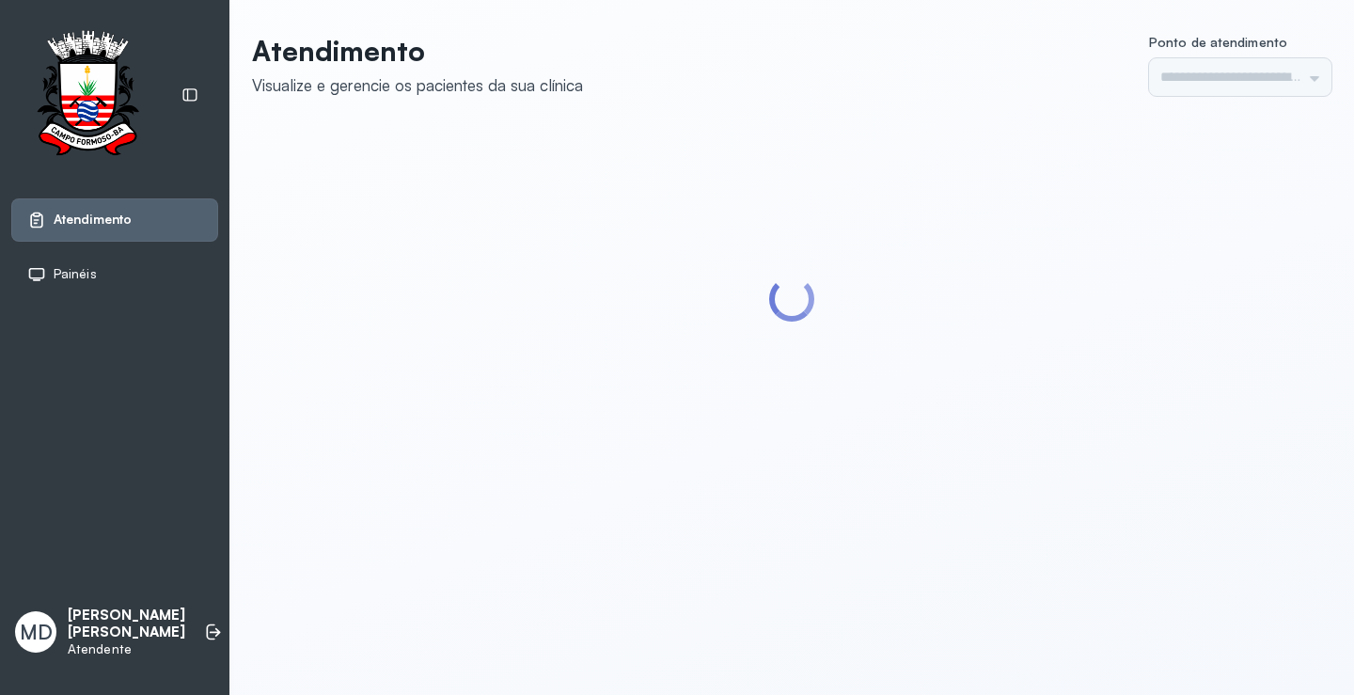
type input "*********"
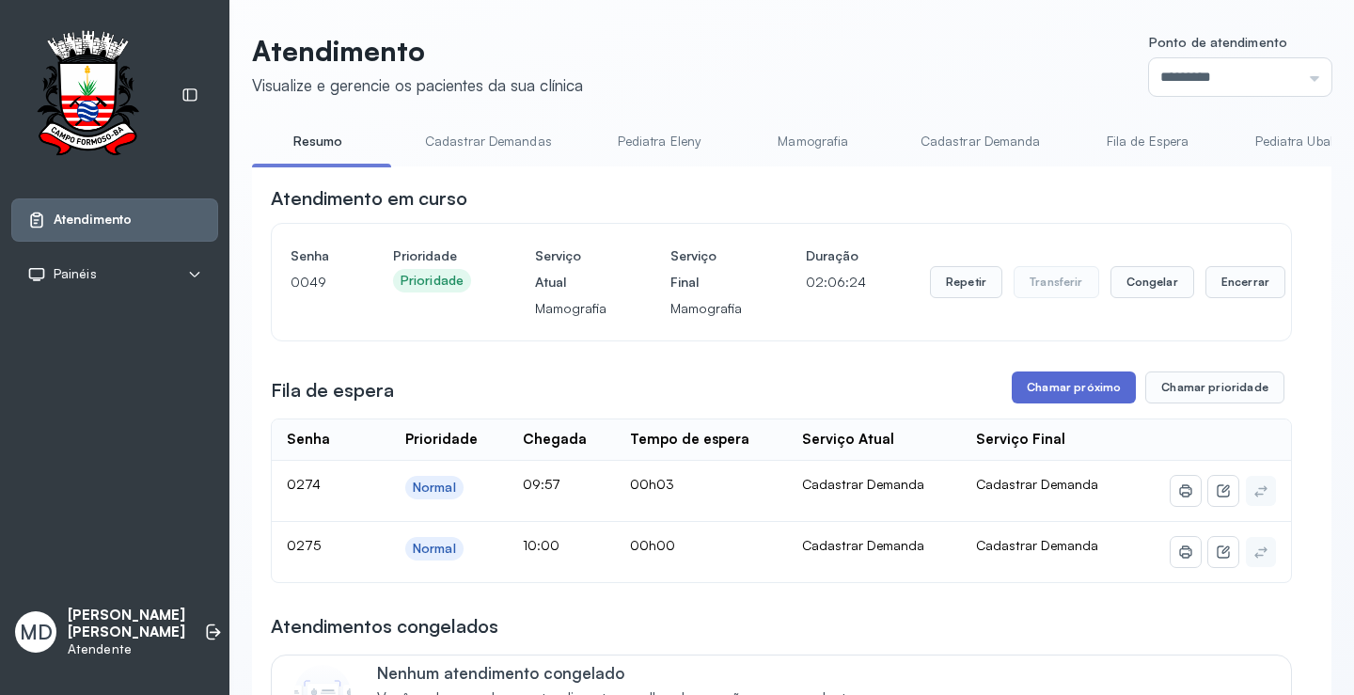
click at [1048, 391] on button "Chamar próximo" at bounding box center [1074, 387] width 124 height 32
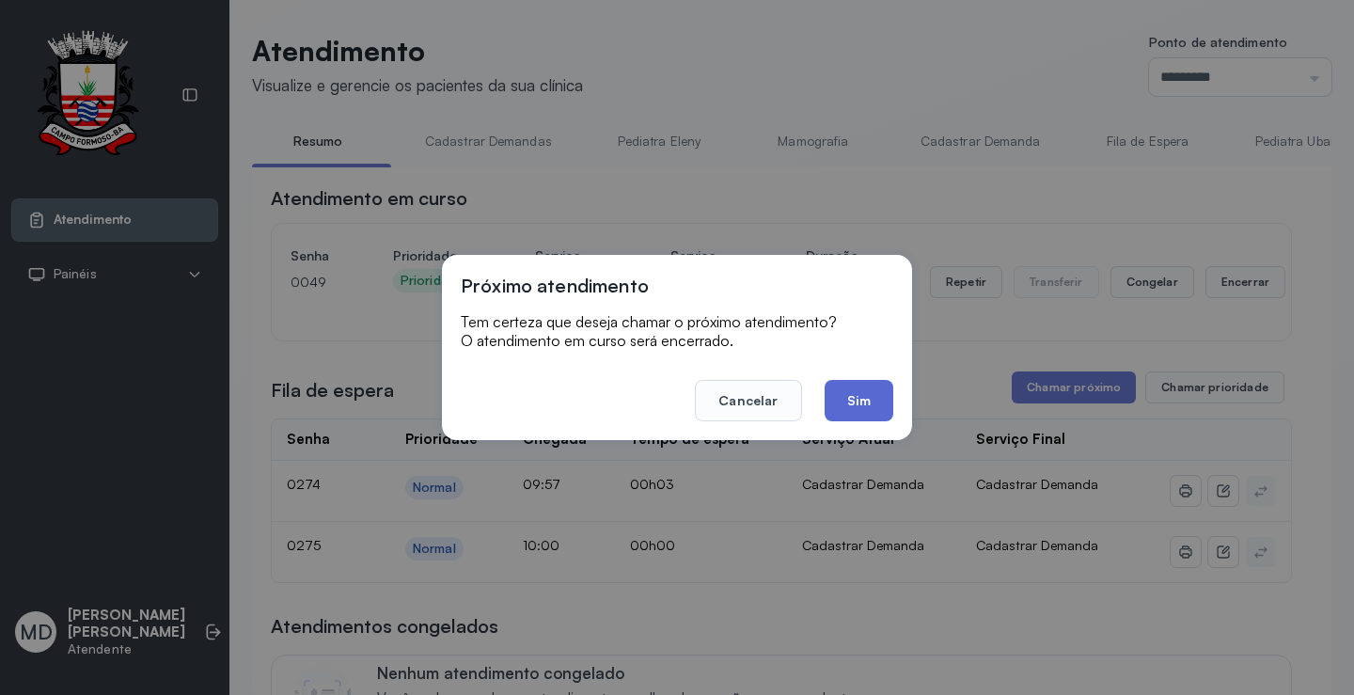
click at [855, 402] on button "Sim" at bounding box center [858, 400] width 69 height 41
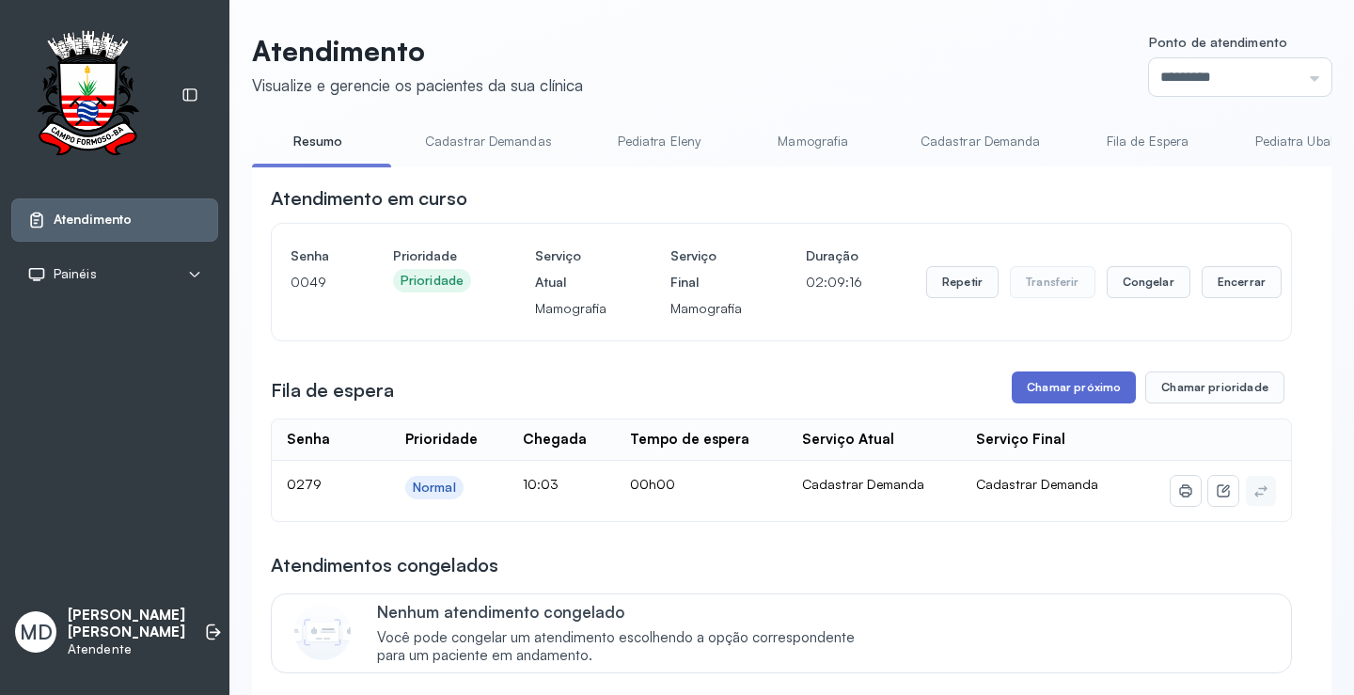
click at [1047, 382] on button "Chamar próximo" at bounding box center [1074, 387] width 124 height 32
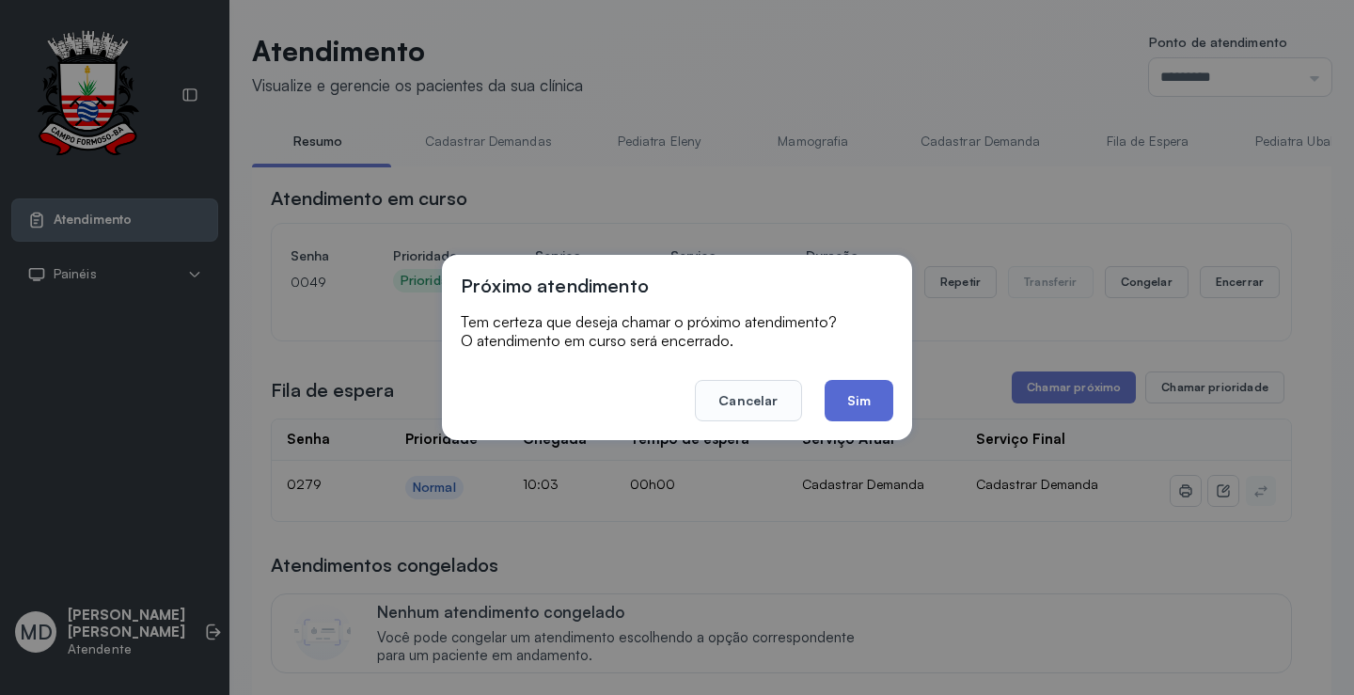
click at [870, 396] on button "Sim" at bounding box center [858, 400] width 69 height 41
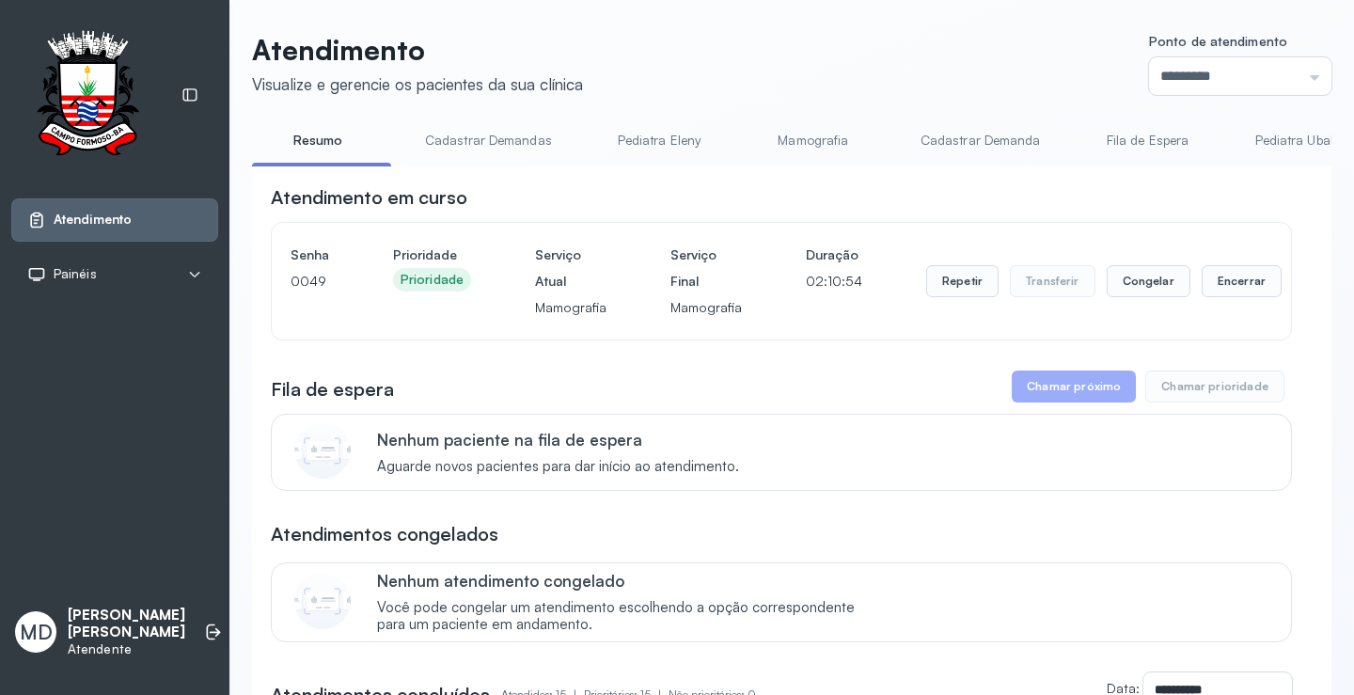
scroll to position [282, 0]
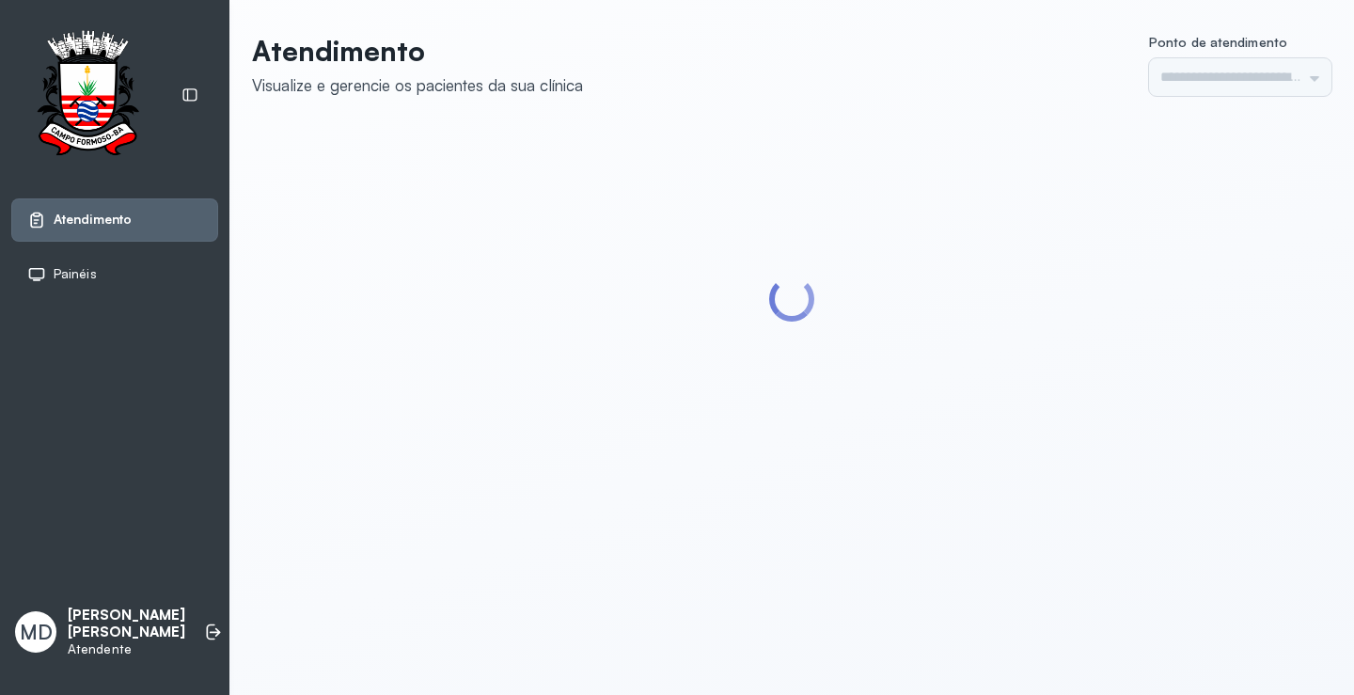
type input "*********"
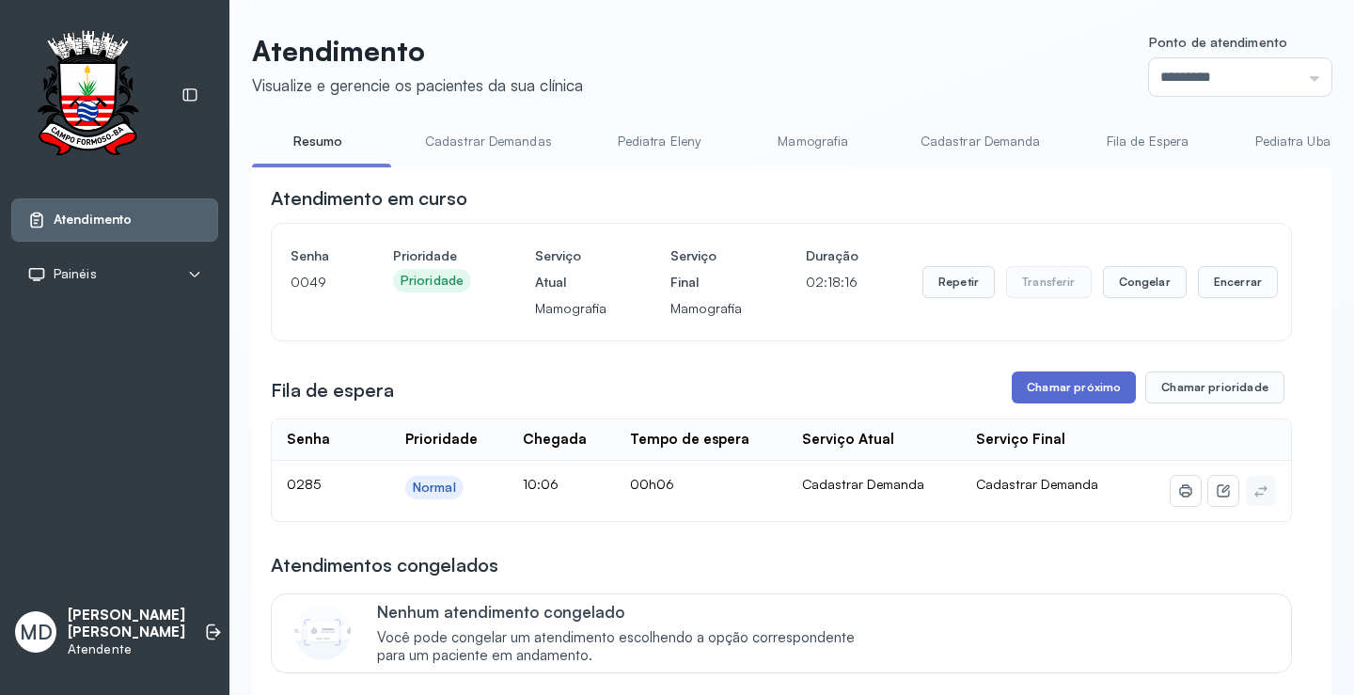
click at [1038, 395] on button "Chamar próximo" at bounding box center [1074, 387] width 124 height 32
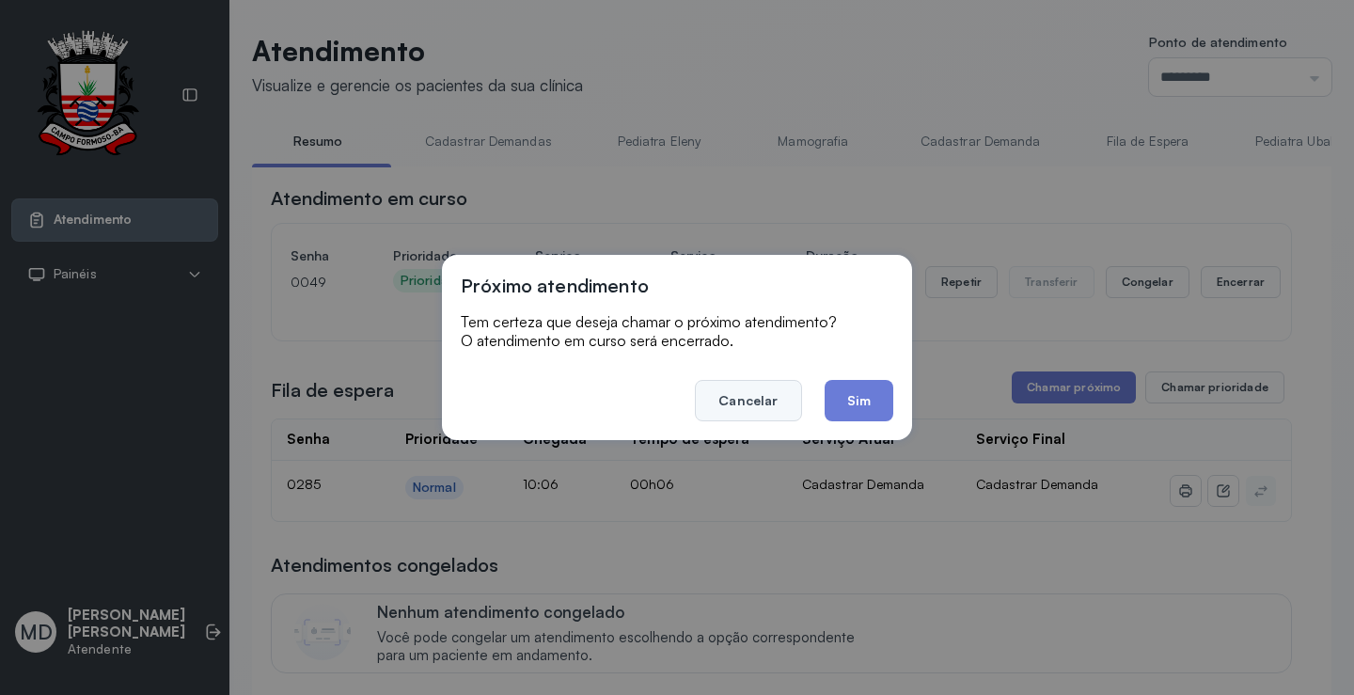
click at [750, 399] on button "Cancelar" at bounding box center [748, 400] width 106 height 41
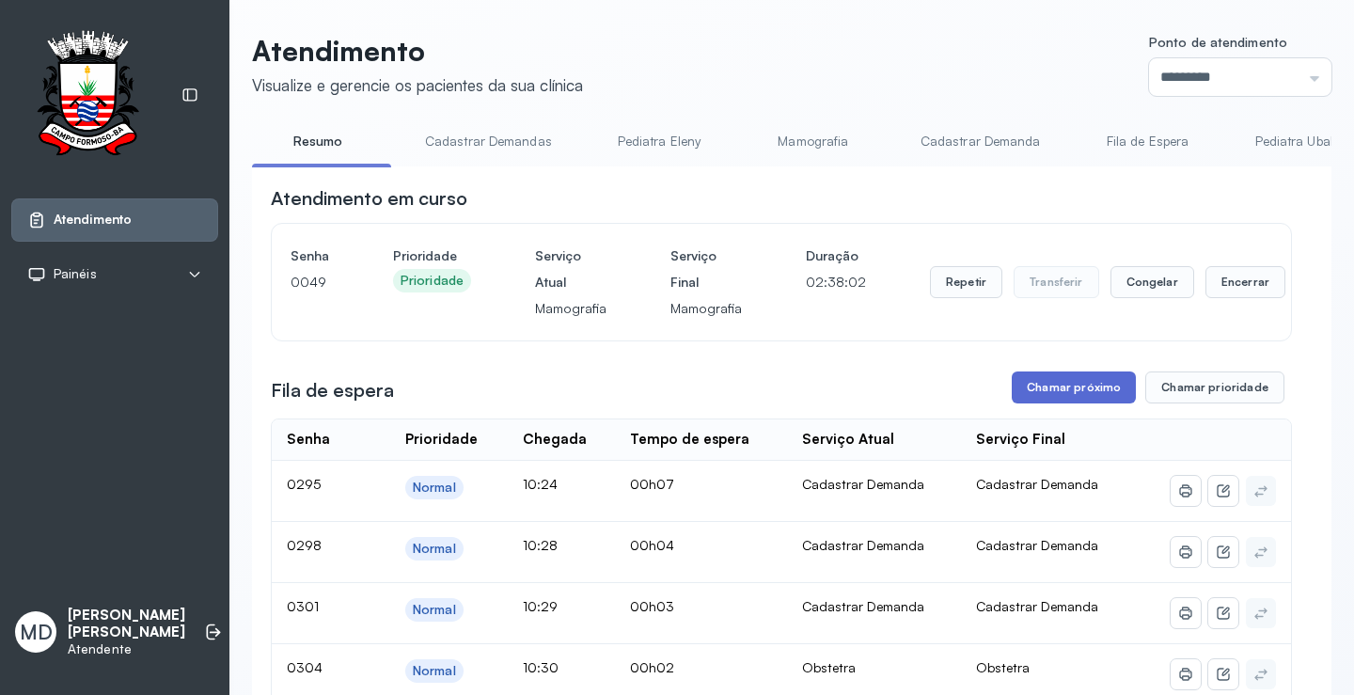
click at [1063, 385] on button "Chamar próximo" at bounding box center [1074, 387] width 124 height 32
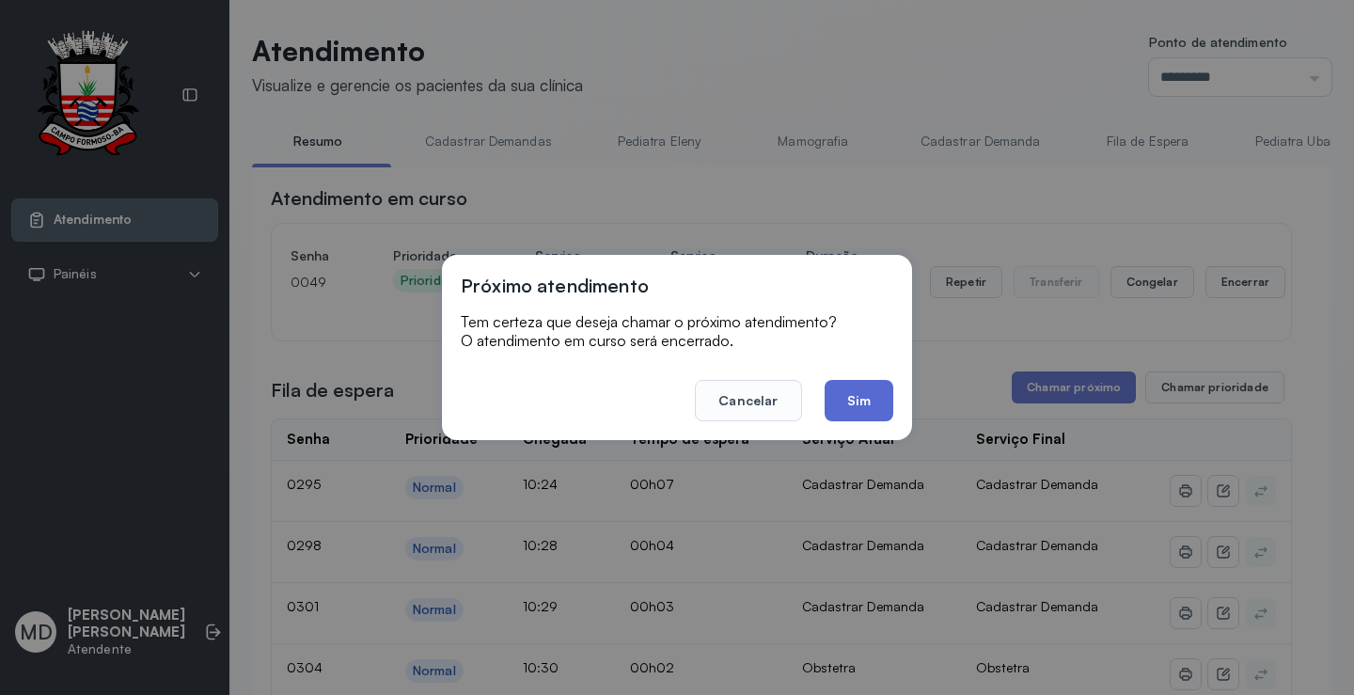
click at [853, 392] on button "Sim" at bounding box center [858, 400] width 69 height 41
